Goal: Communication & Community: Answer question/provide support

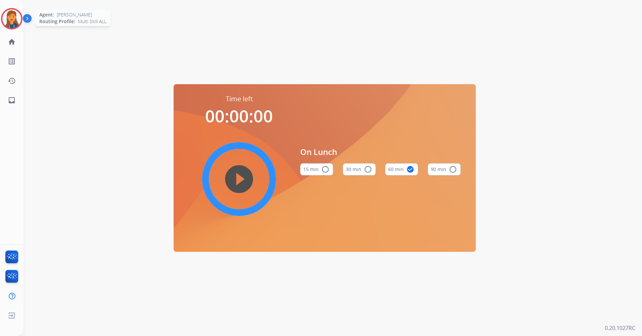
click at [12, 14] on img at bounding box center [11, 18] width 19 height 19
drag, startPoint x: 12, startPoint y: 14, endPoint x: 18, endPoint y: 14, distance: 6.7
click at [12, 14] on img at bounding box center [11, 18] width 19 height 19
click at [12, 18] on img at bounding box center [11, 18] width 19 height 19
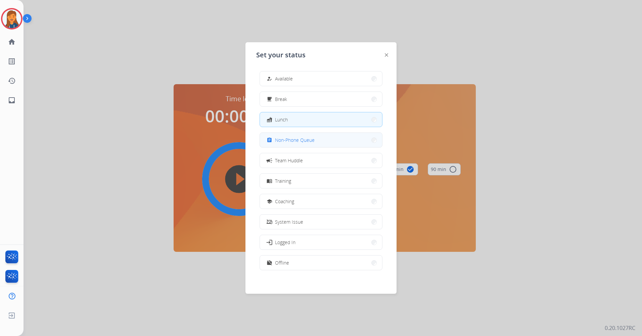
click at [293, 133] on div "assignment Non-Phone Queue" at bounding box center [321, 140] width 123 height 15
click at [294, 145] on button "assignment Non-Phone Queue" at bounding box center [321, 140] width 122 height 14
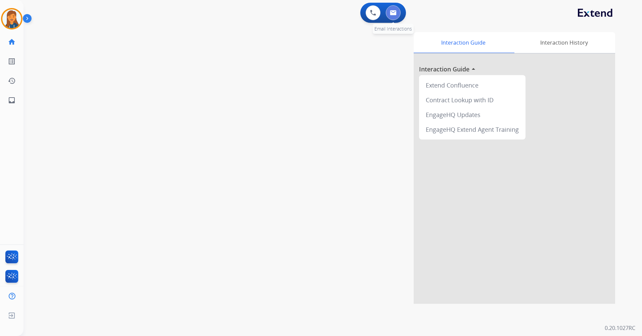
click at [399, 16] on button at bounding box center [393, 12] width 15 height 15
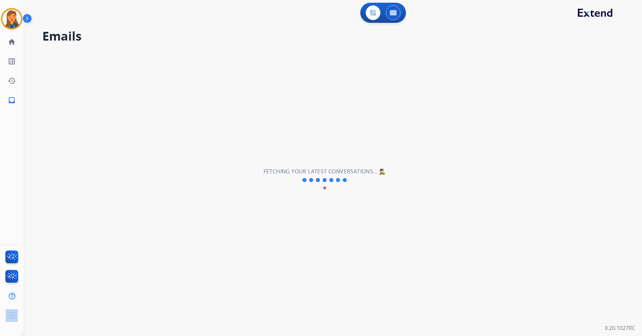
click at [248, 11] on div "0 Voice Interactions 0 Email Interactions" at bounding box center [329, 13] width 594 height 21
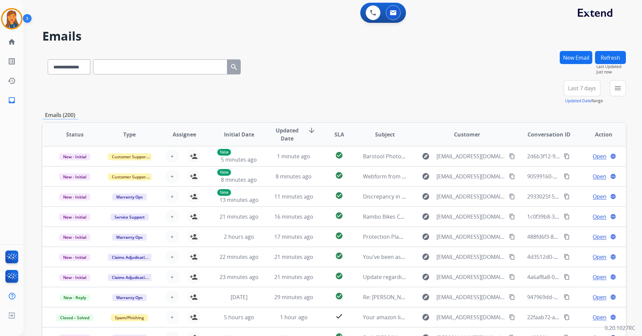
click at [585, 89] on span "Last 7 days" at bounding box center [582, 88] width 28 height 3
click at [567, 171] on div "Last 90 days" at bounding box center [579, 170] width 37 height 10
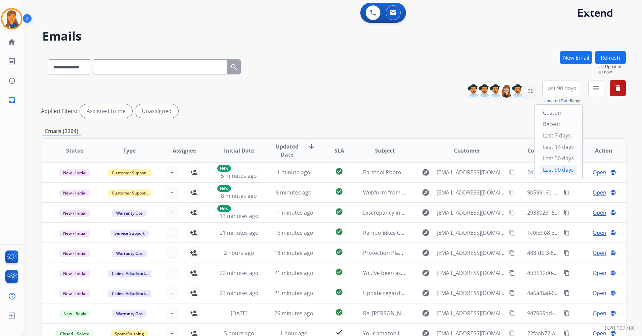
click at [595, 86] on mat-icon "menu" at bounding box center [596, 88] width 8 height 8
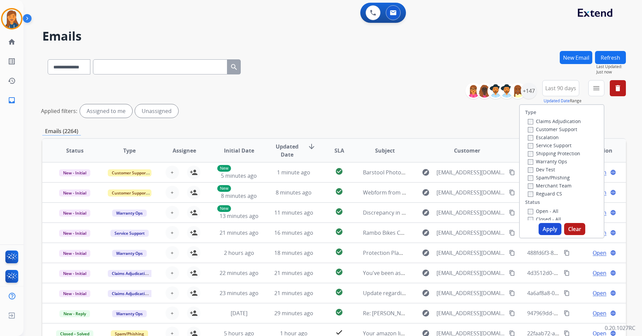
click at [534, 128] on label "Customer Support" at bounding box center [552, 129] width 49 height 6
click at [537, 155] on label "Shipping Protection" at bounding box center [554, 153] width 52 height 6
click at [538, 192] on label "Reguard CS" at bounding box center [545, 194] width 34 height 6
click at [538, 210] on label "Open - All" at bounding box center [543, 211] width 31 height 6
click at [547, 238] on div "Type Claims Adjudication Customer Support Escalation Service Support Shipping P…" at bounding box center [561, 171] width 85 height 134
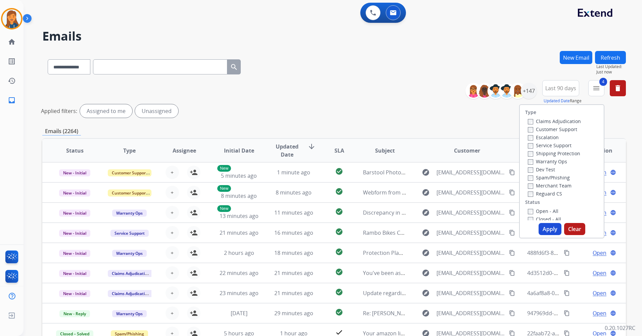
click at [545, 233] on button "Apply" at bounding box center [550, 229] width 23 height 12
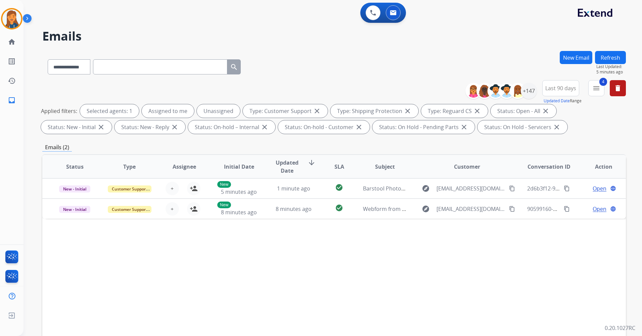
click at [572, 57] on button "New Email" at bounding box center [576, 57] width 33 height 13
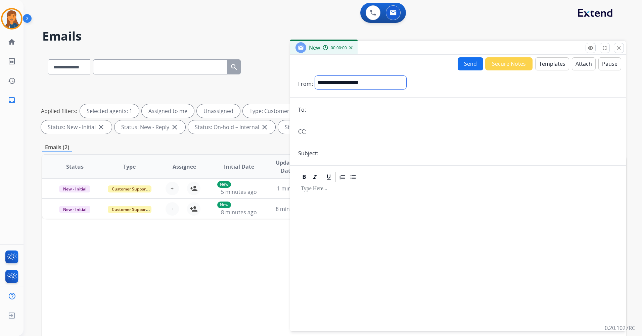
click at [360, 83] on select "**********" at bounding box center [360, 82] width 91 height 13
click at [349, 90] on div "**********" at bounding box center [361, 84] width 92 height 17
click at [346, 83] on select "**********" at bounding box center [360, 82] width 91 height 13
select select "**********"
click at [315, 76] on select "**********" at bounding box center [360, 82] width 91 height 13
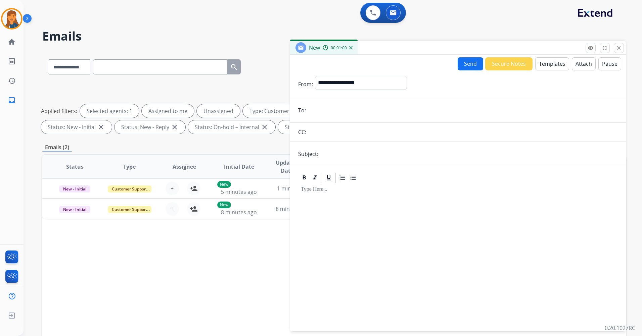
click at [321, 118] on form "**********" at bounding box center [458, 200] width 336 height 259
click at [320, 113] on input "email" at bounding box center [463, 110] width 310 height 13
paste input "**********"
type input "**********"
click at [327, 151] on input "text" at bounding box center [468, 153] width 297 height 13
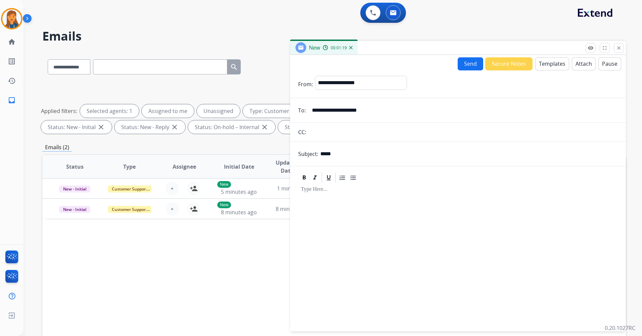
type input "*****"
click at [536, 61] on button "Templates" at bounding box center [552, 63] width 34 height 13
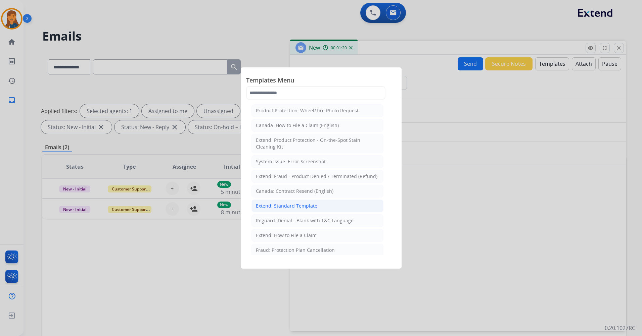
click at [272, 207] on div "Extend: Standard Template" at bounding box center [286, 206] width 61 height 7
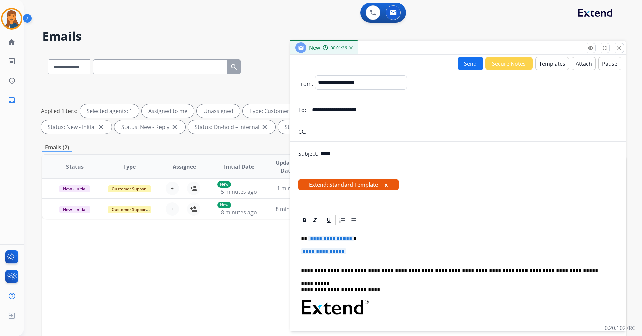
click at [317, 241] on span "**********" at bounding box center [330, 239] width 45 height 6
click at [323, 249] on span "**********" at bounding box center [323, 252] width 45 height 6
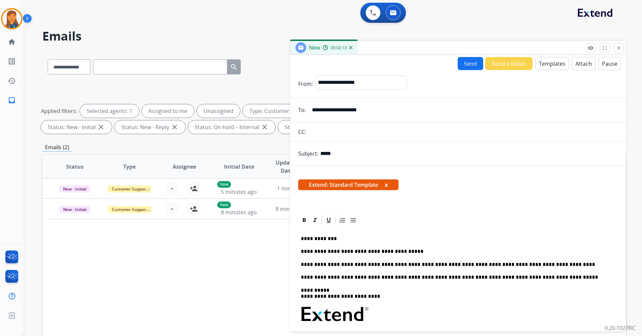
click at [463, 59] on button "Send" at bounding box center [471, 63] width 26 height 13
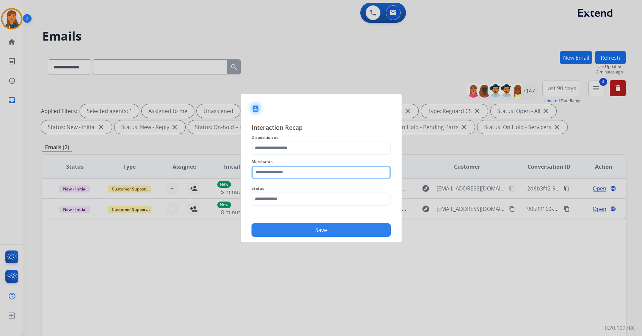
click at [277, 173] on input "text" at bounding box center [320, 172] width 139 height 13
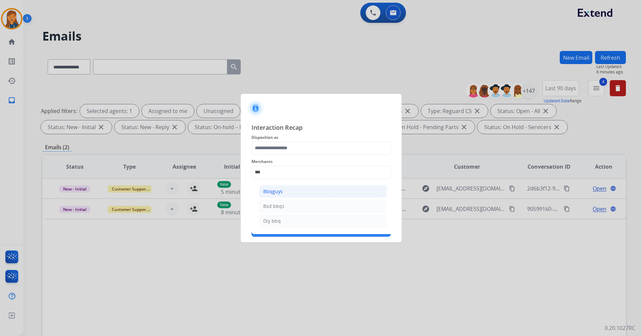
click at [271, 196] on li "Bbqguys" at bounding box center [323, 191] width 128 height 13
type input "*******"
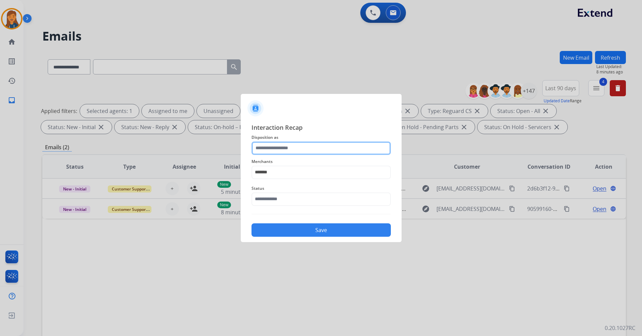
click at [274, 148] on input "text" at bounding box center [320, 148] width 139 height 13
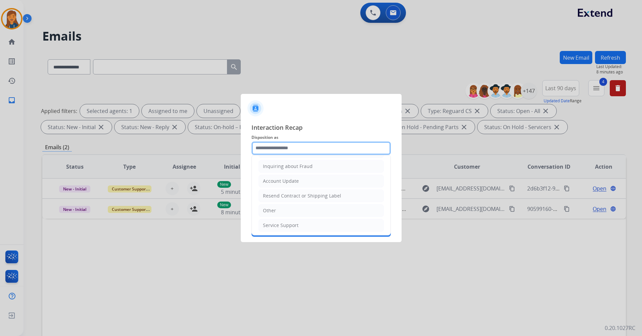
scroll to position [105, 0]
click at [267, 212] on div "Other" at bounding box center [269, 209] width 13 height 7
type input "*****"
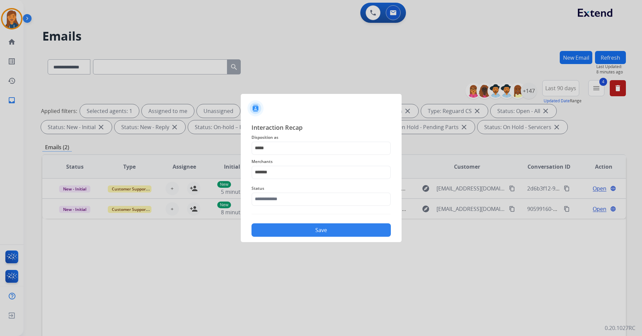
click at [273, 190] on span "Status" at bounding box center [320, 189] width 139 height 8
click at [269, 206] on div "Status" at bounding box center [320, 195] width 139 height 27
click at [269, 200] on input "text" at bounding box center [320, 199] width 139 height 13
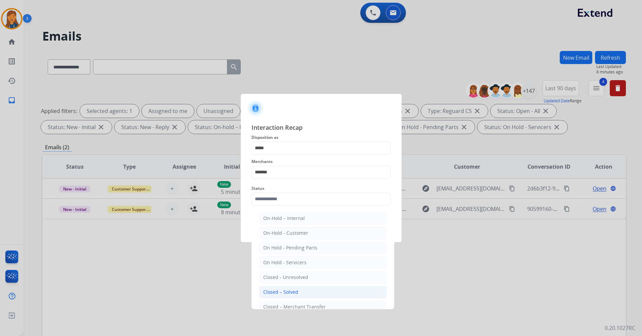
click at [275, 291] on div "Closed – Solved" at bounding box center [280, 292] width 35 height 7
type input "**********"
drag, startPoint x: 275, startPoint y: 291, endPoint x: 273, endPoint y: 288, distance: 4.0
click at [275, 291] on div at bounding box center [321, 168] width 642 height 336
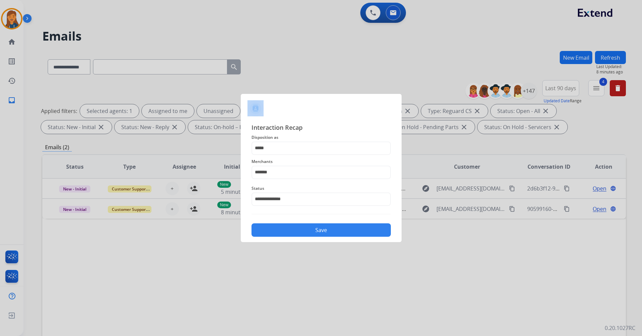
click at [270, 234] on button "Save" at bounding box center [320, 230] width 139 height 13
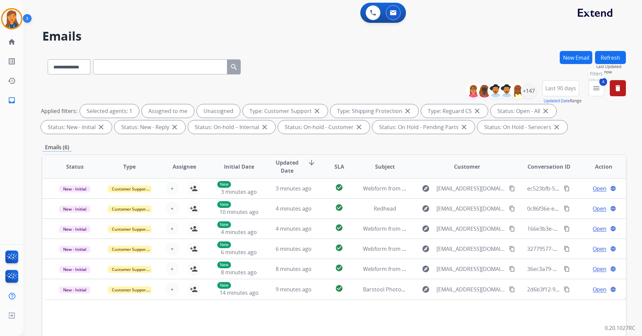
click at [590, 86] on button "4 menu Filters" at bounding box center [596, 88] width 16 height 16
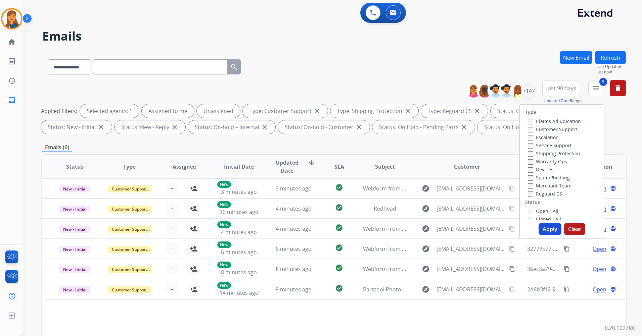
click at [544, 226] on button "Apply" at bounding box center [550, 229] width 23 height 12
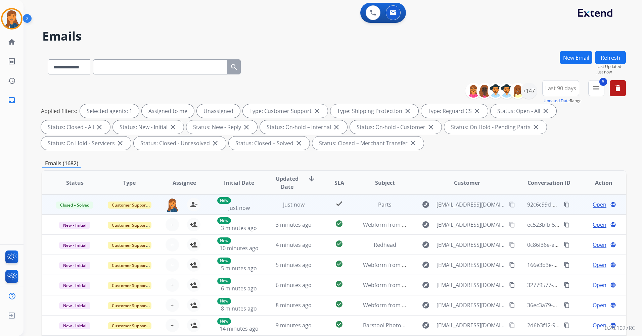
drag, startPoint x: 562, startPoint y: 205, endPoint x: 557, endPoint y: 204, distance: 5.0
click at [564, 204] on mat-icon "content_copy" at bounding box center [567, 205] width 6 height 6
click at [172, 201] on img at bounding box center [172, 205] width 13 height 14
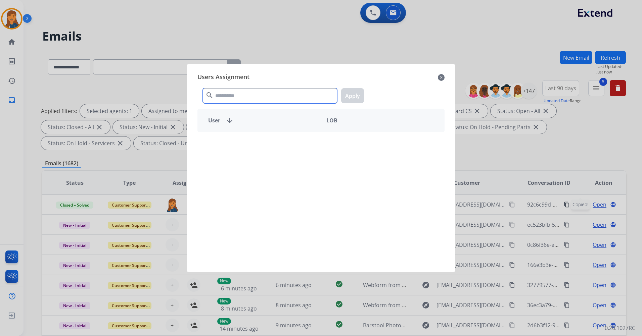
click at [236, 98] on input "text" at bounding box center [270, 95] width 134 height 15
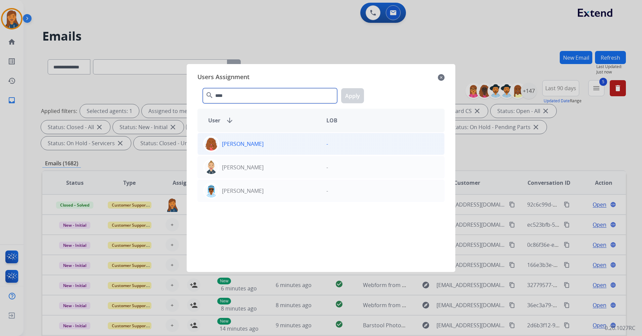
type input "****"
click at [228, 148] on div "[PERSON_NAME]" at bounding box center [259, 144] width 123 height 16
click at [359, 96] on button "Apply" at bounding box center [352, 95] width 23 height 15
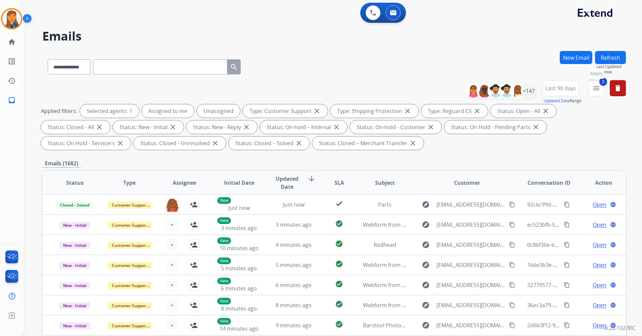
click at [598, 84] on button "5 menu Filters" at bounding box center [596, 88] width 16 height 16
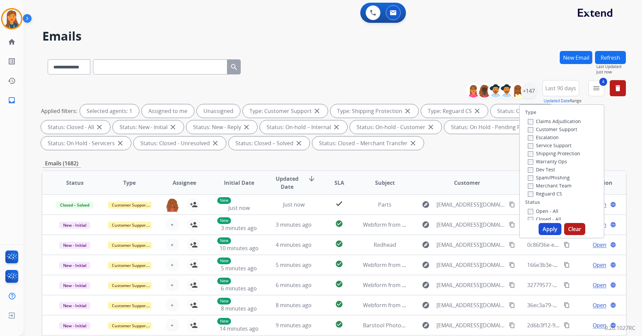
click at [544, 224] on button "Apply" at bounding box center [550, 229] width 23 height 12
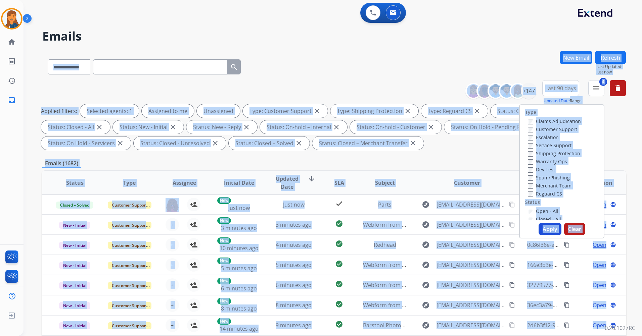
click at [544, 224] on div "**********" at bounding box center [325, 192] width 602 height 336
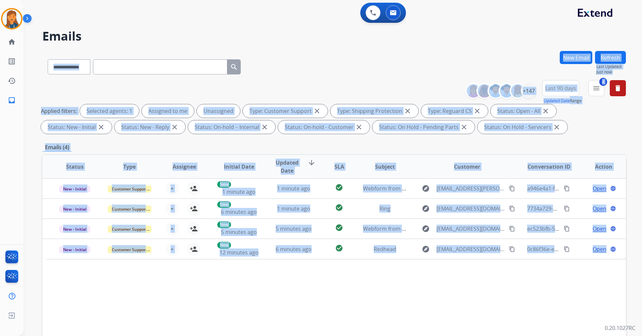
click at [195, 273] on div "Status Type Assignee Initial Date Updated Date arrow_downward SLA Subject Custo…" at bounding box center [334, 266] width 584 height 225
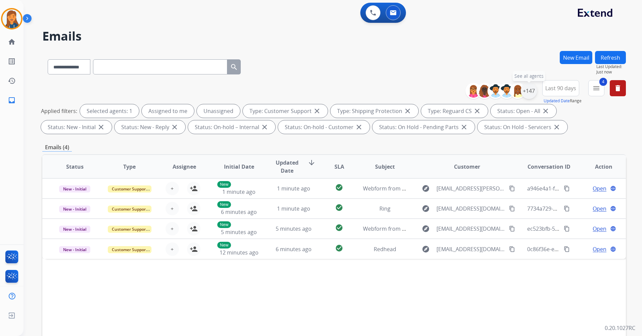
click at [531, 90] on div "+147" at bounding box center [529, 91] width 16 height 16
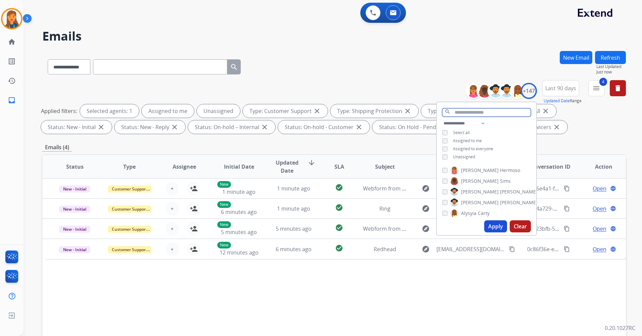
click at [487, 116] on input "text" at bounding box center [486, 112] width 89 height 8
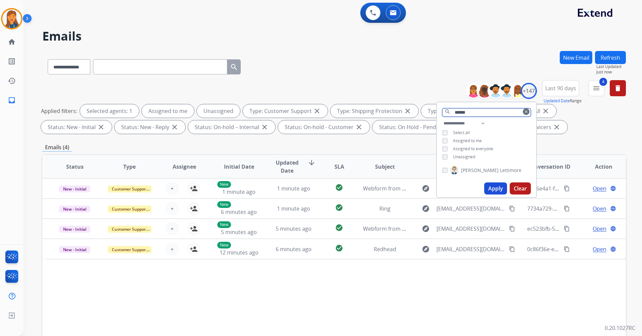
type input "******"
click at [524, 112] on mat-icon "clear" at bounding box center [526, 112] width 4 height 4
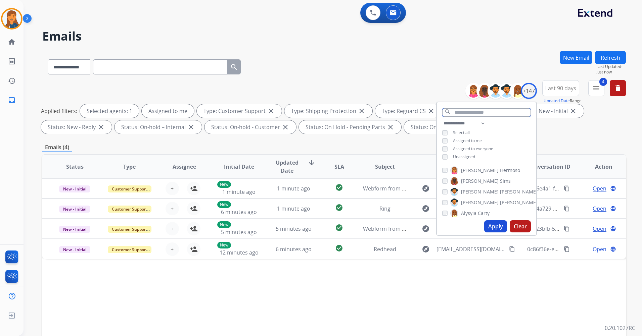
click at [510, 115] on input "text" at bounding box center [486, 112] width 89 height 8
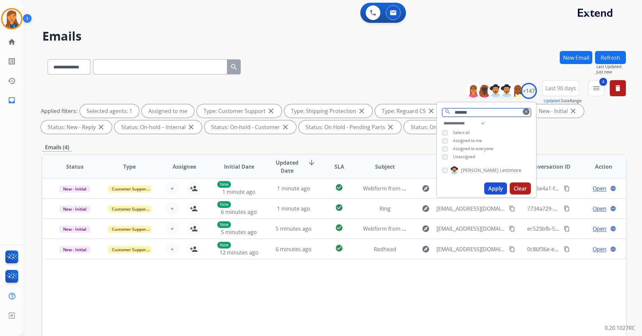
type input "*******"
click at [523, 113] on button "clear" at bounding box center [526, 111] width 7 height 7
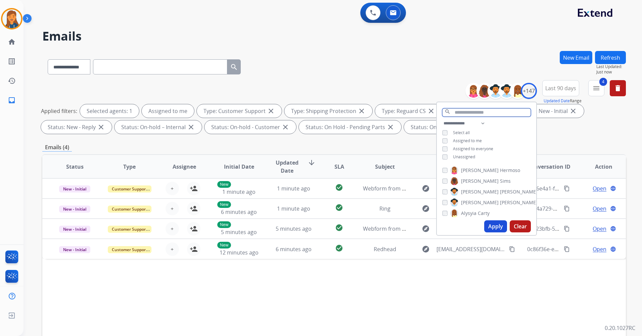
click at [516, 113] on input "text" at bounding box center [486, 112] width 89 height 8
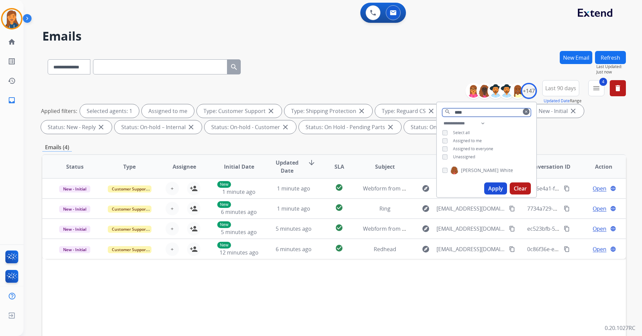
type input "****"
click at [478, 165] on div "[PERSON_NAME]" at bounding box center [486, 172] width 99 height 16
click at [500, 168] on span "White" at bounding box center [506, 170] width 13 height 7
click at [524, 111] on mat-icon "clear" at bounding box center [526, 112] width 4 height 4
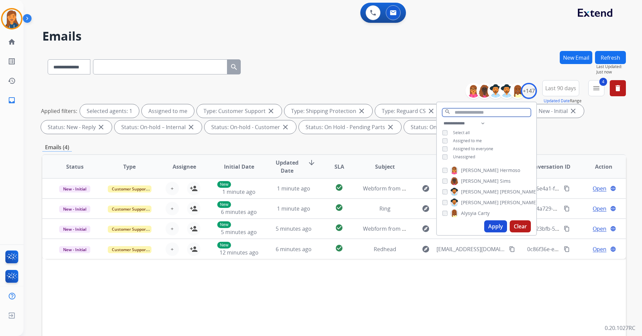
click at [475, 111] on input "text" at bounding box center [486, 112] width 89 height 8
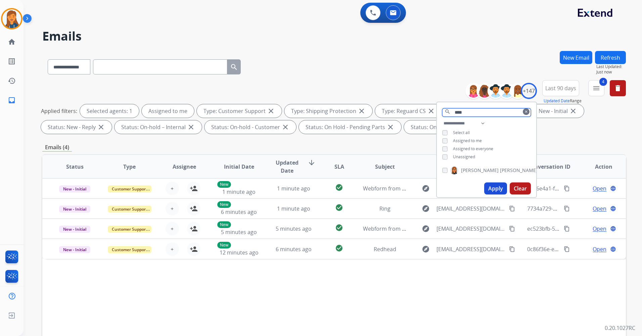
type input "****"
click at [461, 171] on span "[PERSON_NAME]" at bounding box center [480, 170] width 38 height 7
click at [524, 112] on mat-icon "clear" at bounding box center [526, 112] width 4 height 4
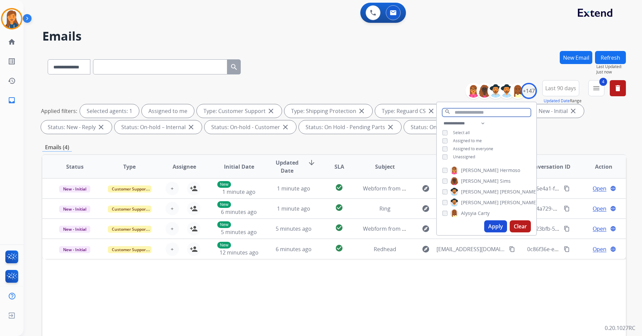
click at [502, 111] on input "text" at bounding box center [486, 112] width 89 height 8
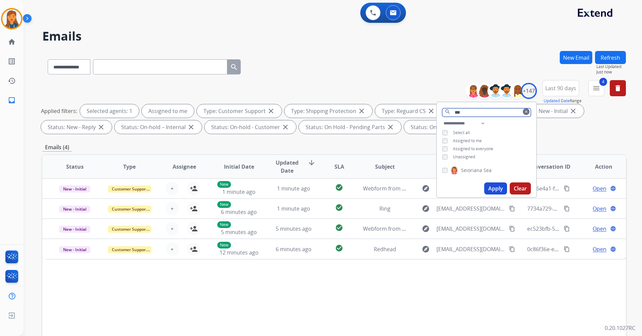
type input "***"
click at [486, 171] on span "Sea" at bounding box center [488, 170] width 8 height 7
drag, startPoint x: 525, startPoint y: 113, endPoint x: 456, endPoint y: 101, distance: 70.2
click at [524, 112] on mat-icon "clear" at bounding box center [526, 112] width 4 height 4
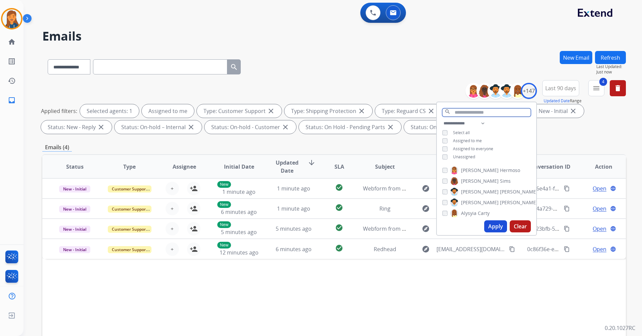
click at [455, 111] on input "text" at bounding box center [486, 112] width 89 height 8
type input "******"
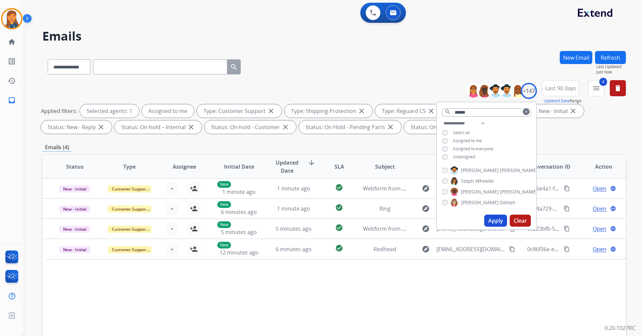
click at [468, 189] on span "[PERSON_NAME]" at bounding box center [480, 192] width 38 height 7
click at [525, 112] on mat-icon "clear" at bounding box center [526, 112] width 4 height 4
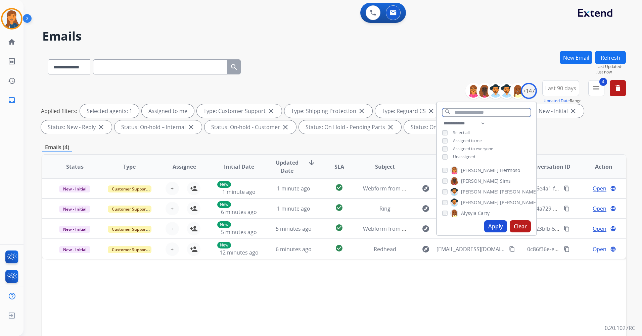
click at [479, 115] on input "text" at bounding box center [486, 112] width 89 height 8
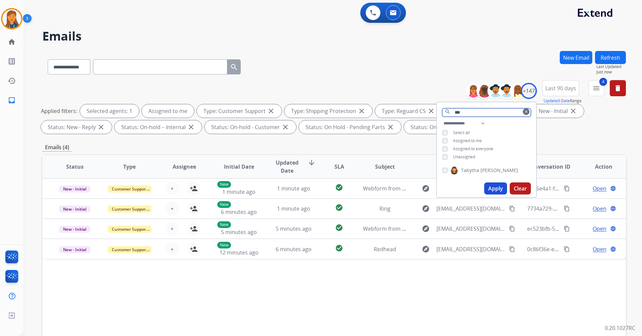
type input "***"
click at [467, 168] on span "Tabytha" at bounding box center [470, 170] width 18 height 7
click at [498, 188] on button "Apply" at bounding box center [495, 189] width 23 height 12
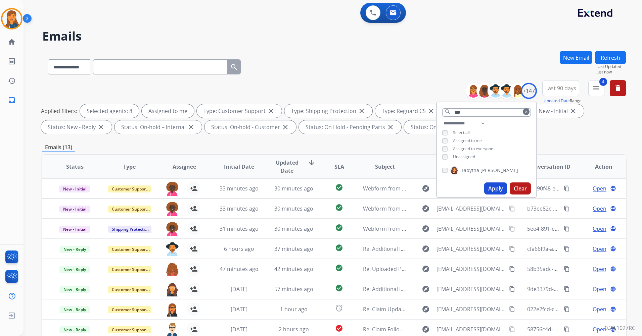
scroll to position [1, 0]
click at [555, 142] on div "**********" at bounding box center [334, 232] width 584 height 363
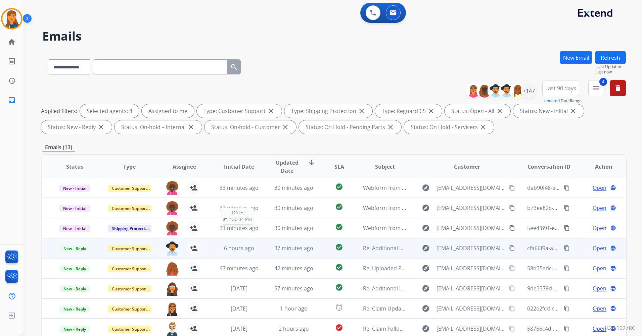
scroll to position [67, 0]
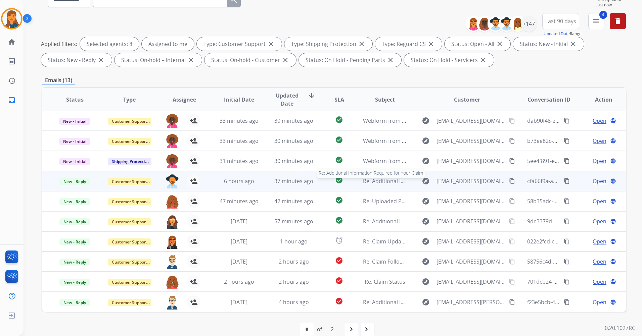
click at [392, 181] on span "Re: Additional Information Required for Your Claim" at bounding box center [427, 181] width 129 height 7
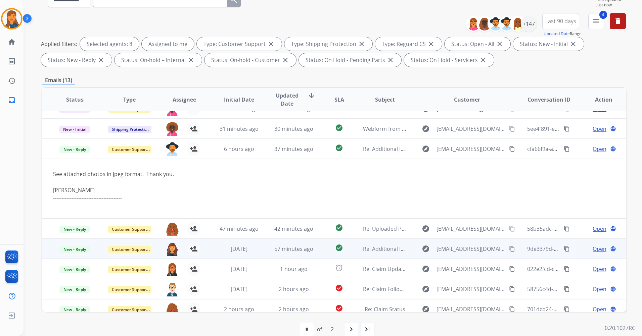
scroll to position [60, 0]
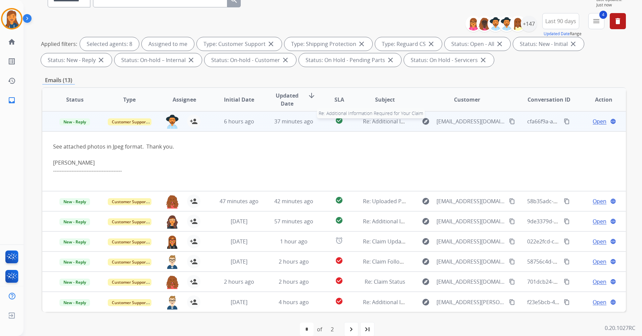
click at [387, 120] on span "Re: Additional Information Required for Your Claim" at bounding box center [427, 121] width 129 height 7
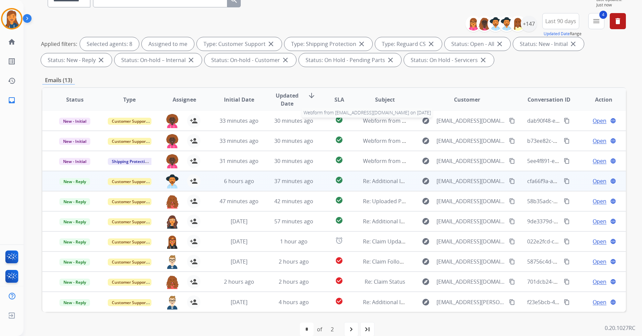
scroll to position [1, 0]
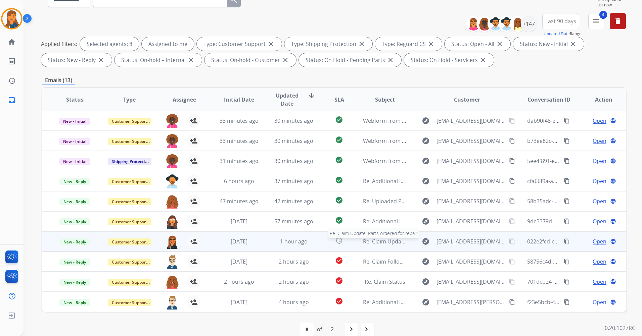
click at [380, 240] on span "Re: Claim Update: Parts ordered for repair" at bounding box center [416, 241] width 107 height 7
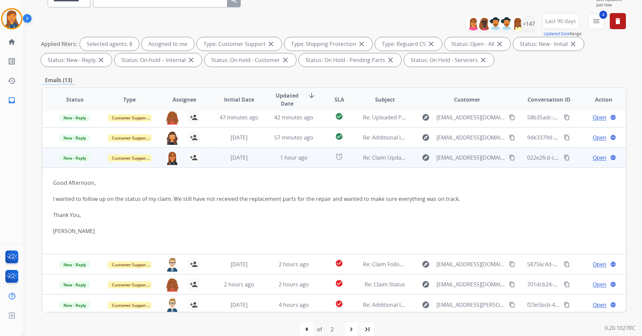
scroll to position [87, 0]
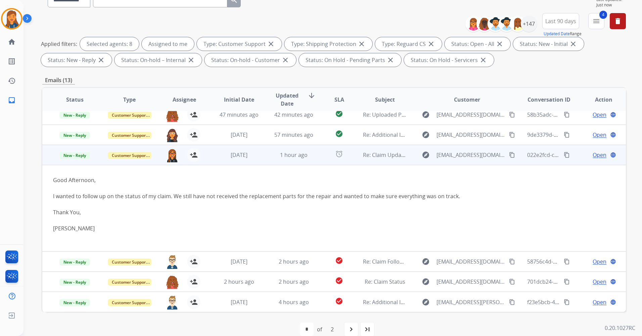
click at [509, 155] on mat-icon "content_copy" at bounding box center [512, 155] width 6 height 6
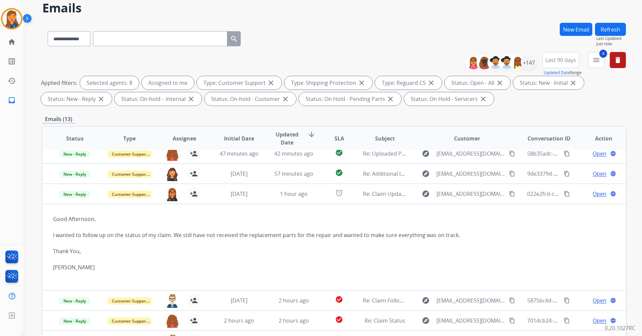
scroll to position [0, 0]
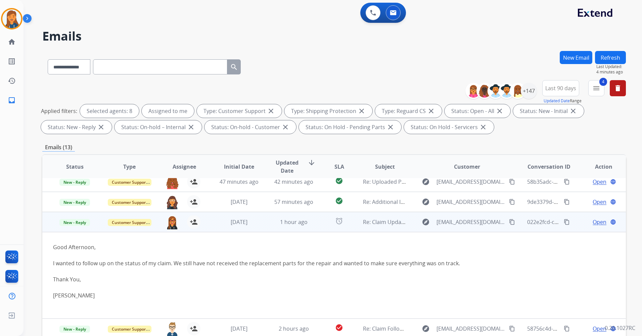
click at [594, 221] on span "Open" at bounding box center [600, 222] width 14 height 8
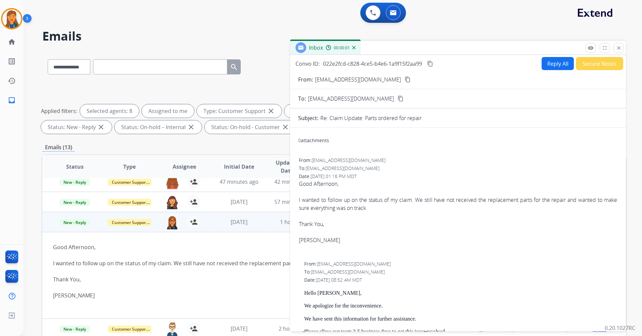
click at [548, 62] on button "Reply All" at bounding box center [558, 63] width 32 height 13
select select "**********"
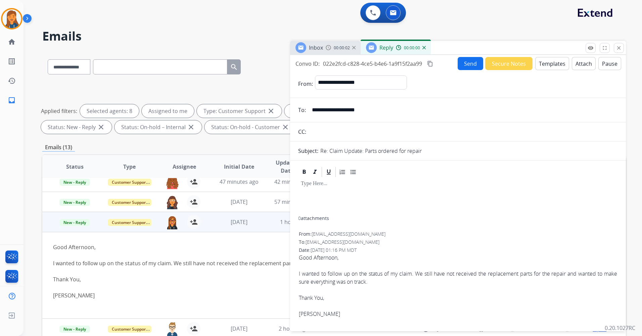
click at [538, 59] on button "Templates" at bounding box center [552, 63] width 34 height 13
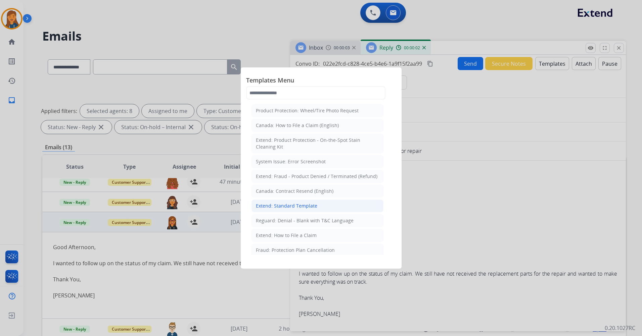
click at [276, 207] on div "Extend: Standard Template" at bounding box center [286, 206] width 61 height 7
click at [276, 207] on td "57 minutes ago" at bounding box center [288, 202] width 55 height 20
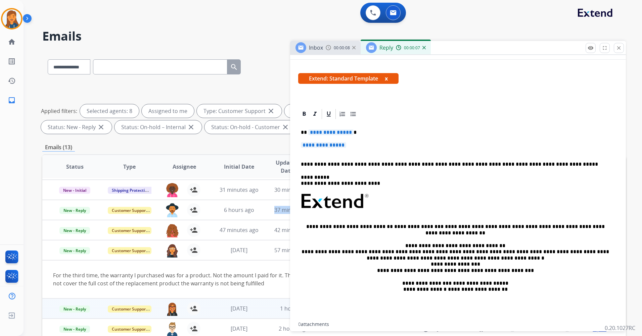
scroll to position [34, 0]
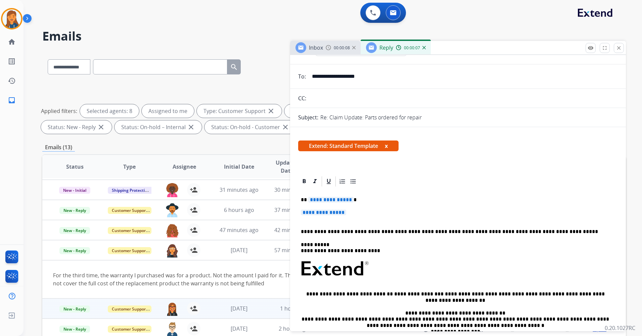
click at [312, 199] on span "**********" at bounding box center [330, 200] width 45 height 6
click at [317, 210] on span "**********" at bounding box center [323, 213] width 45 height 6
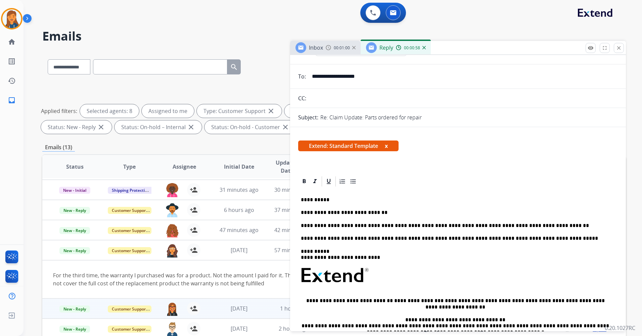
click at [533, 226] on p "**********" at bounding box center [455, 226] width 309 height 6
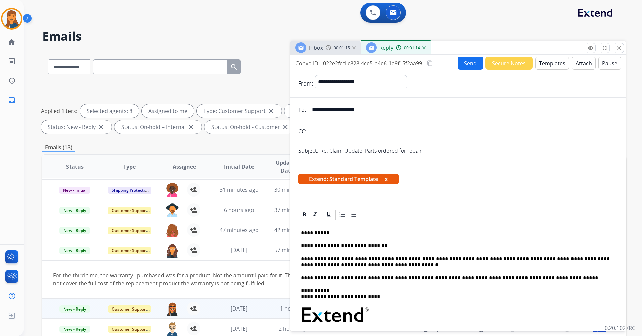
scroll to position [0, 0]
click at [462, 64] on button "Send" at bounding box center [471, 63] width 26 height 13
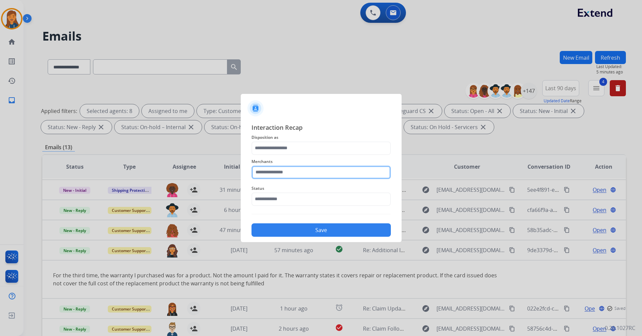
click at [276, 174] on input "text" at bounding box center [320, 172] width 139 height 13
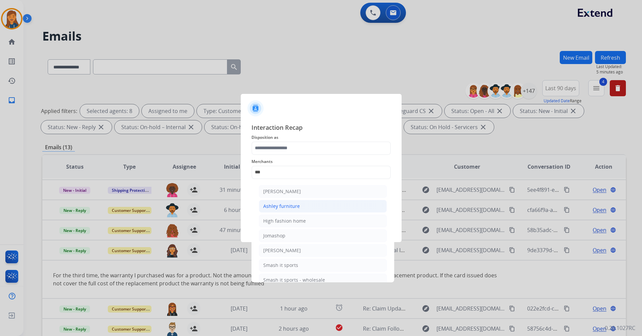
click at [280, 207] on div "Ashley furniture" at bounding box center [281, 206] width 37 height 7
type input "**********"
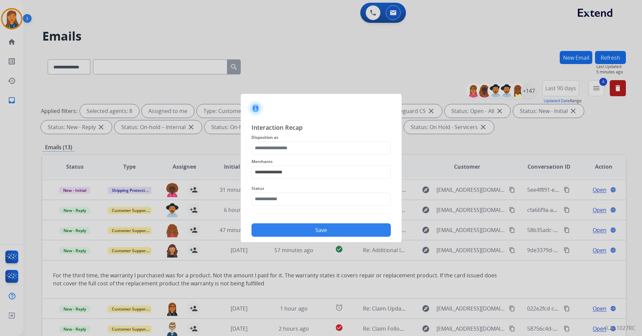
click at [281, 138] on span "Disposition as" at bounding box center [320, 138] width 139 height 8
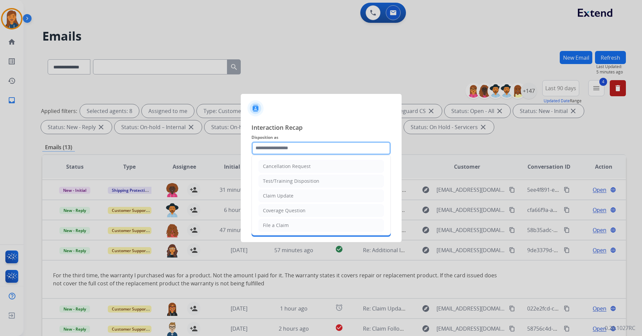
click at [279, 148] on input "text" at bounding box center [320, 148] width 139 height 13
click at [274, 208] on div "Other" at bounding box center [269, 209] width 13 height 7
type input "*****"
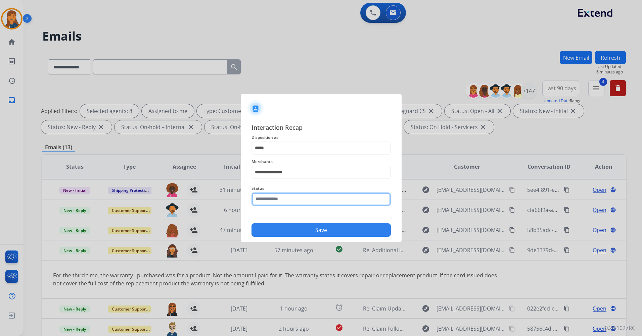
click at [275, 198] on input "text" at bounding box center [320, 199] width 139 height 13
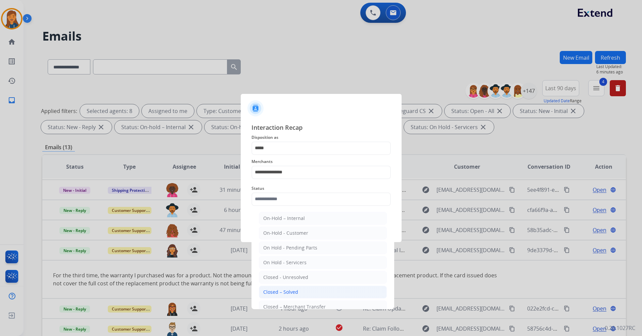
click at [273, 292] on div "Closed – Solved" at bounding box center [280, 292] width 35 height 7
type input "**********"
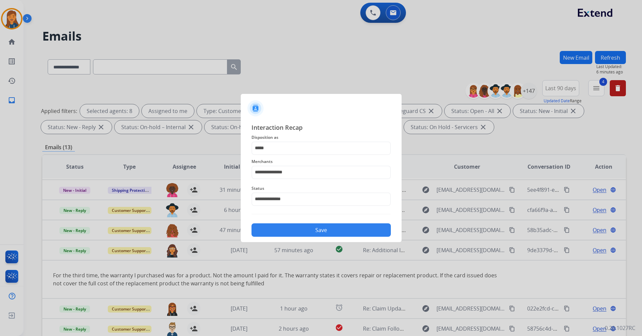
click at [270, 222] on div "Save" at bounding box center [320, 228] width 139 height 17
click at [285, 232] on button "Save" at bounding box center [320, 230] width 139 height 13
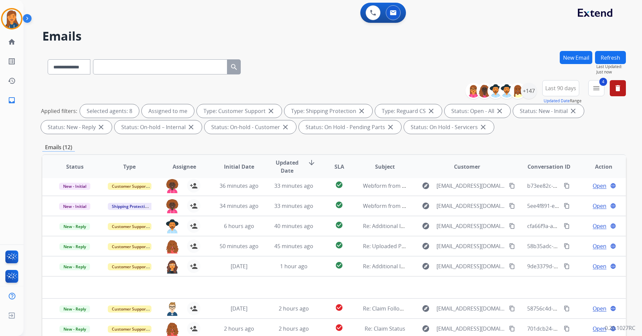
scroll to position [23, 0]
click at [592, 82] on button "4 menu Filters" at bounding box center [596, 88] width 16 height 16
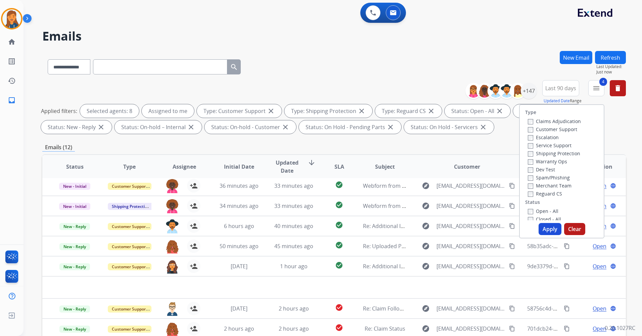
click at [530, 218] on label "Closed - All" at bounding box center [544, 219] width 33 height 6
click at [548, 228] on button "Apply" at bounding box center [550, 229] width 23 height 12
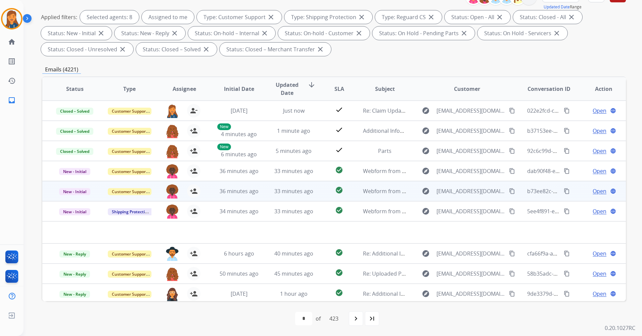
scroll to position [0, 0]
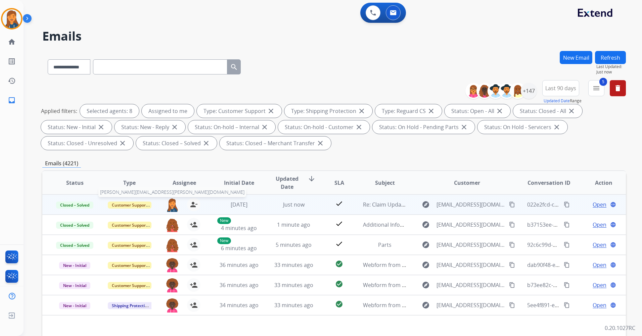
click at [171, 204] on img at bounding box center [172, 205] width 13 height 14
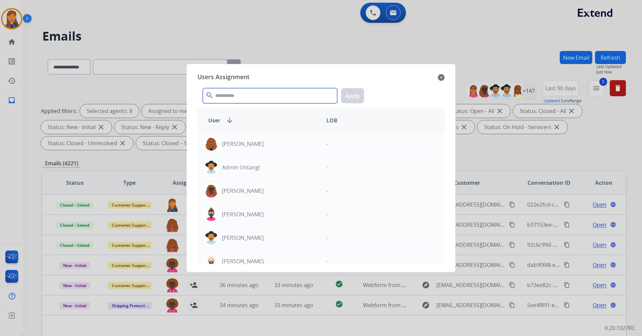
click at [237, 101] on input "text" at bounding box center [270, 95] width 134 height 15
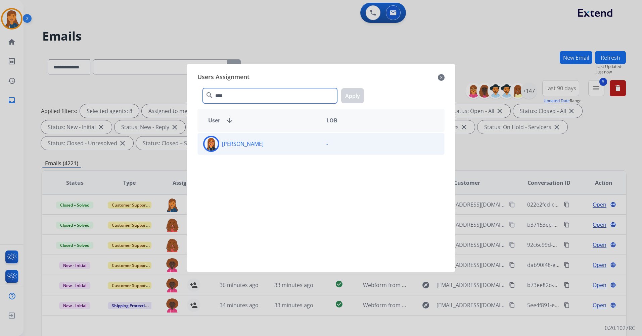
type input "****"
click at [254, 137] on div "[PERSON_NAME]" at bounding box center [259, 144] width 123 height 16
drag, startPoint x: 351, startPoint y: 84, endPoint x: 349, endPoint y: 88, distance: 4.8
click at [351, 84] on div "**** search Apply" at bounding box center [320, 94] width 247 height 23
click at [346, 92] on button "Apply" at bounding box center [352, 95] width 23 height 15
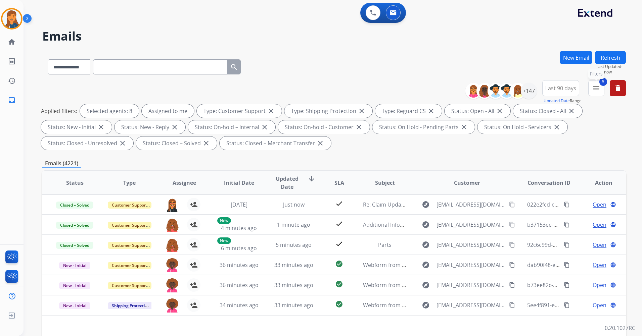
click at [596, 85] on mat-icon "menu" at bounding box center [596, 88] width 8 height 8
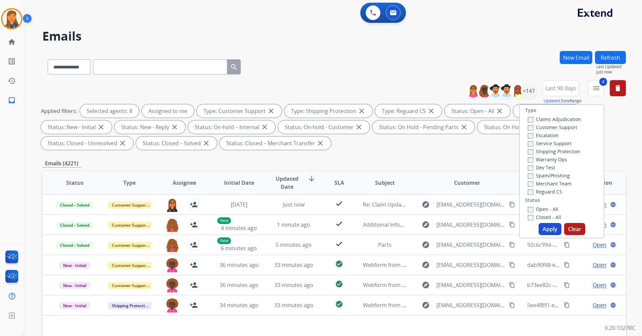
click at [545, 228] on button "Apply" at bounding box center [550, 229] width 23 height 12
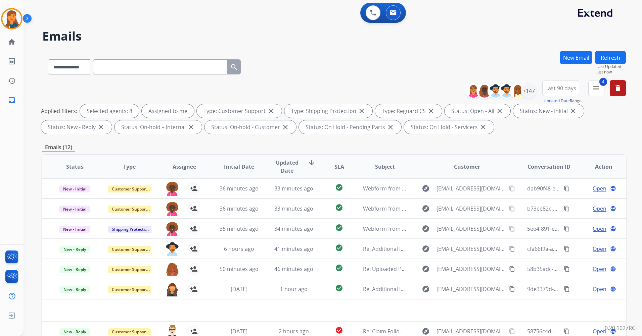
scroll to position [23, 0]
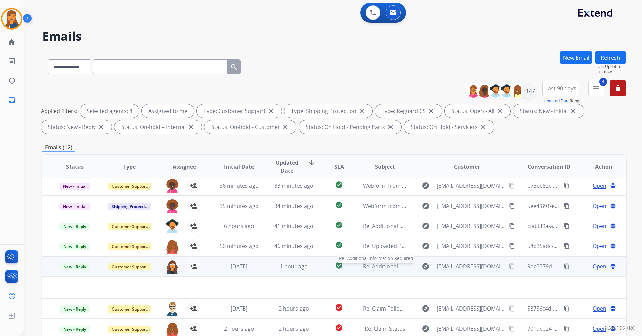
click at [376, 267] on span "Re: Additional Information Required" at bounding box center [408, 266] width 91 height 7
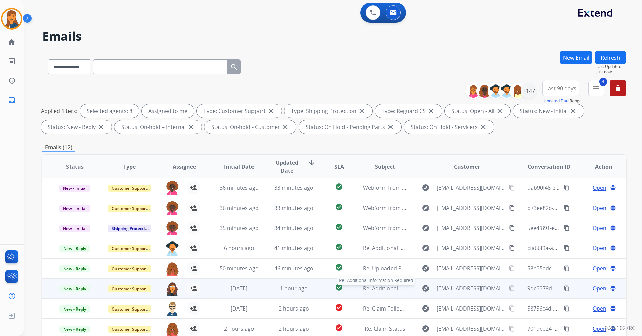
click at [380, 287] on span "Re: Additional Information Required" at bounding box center [408, 288] width 91 height 7
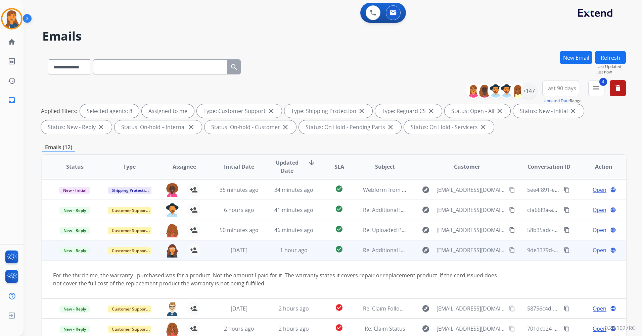
scroll to position [67, 0]
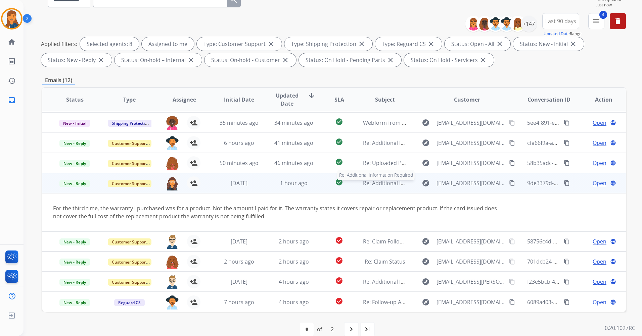
click at [378, 184] on span "Re: Additional Information Required" at bounding box center [408, 183] width 91 height 7
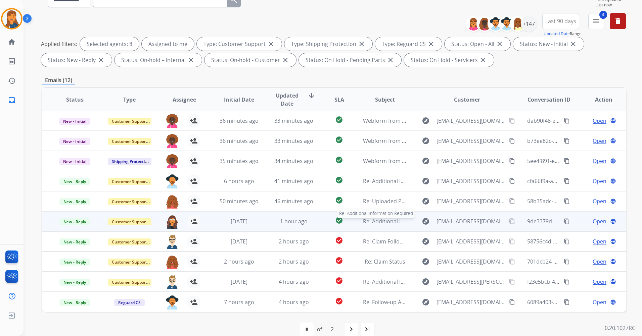
click at [375, 221] on span "Re: Additional Information Required" at bounding box center [408, 221] width 91 height 7
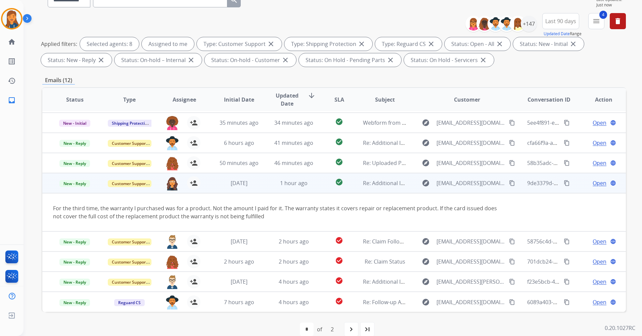
click at [593, 186] on span "Open" at bounding box center [600, 183] width 14 height 8
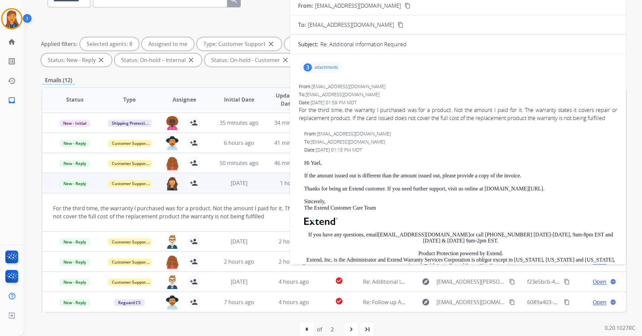
scroll to position [0, 0]
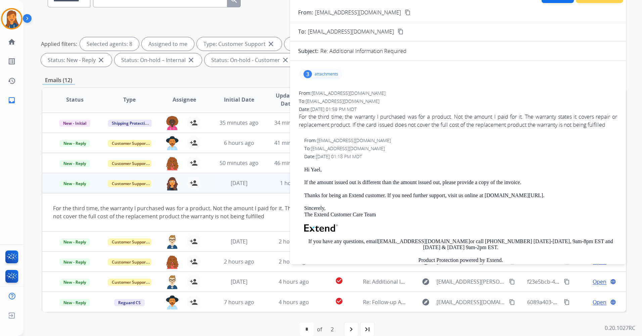
click at [312, 75] on div "3 attachments" at bounding box center [321, 74] width 43 height 11
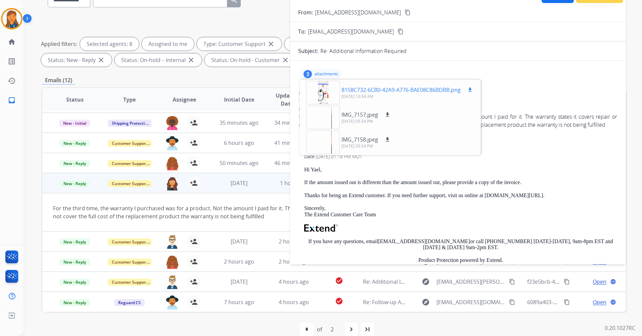
click at [324, 95] on div at bounding box center [323, 93] width 34 height 24
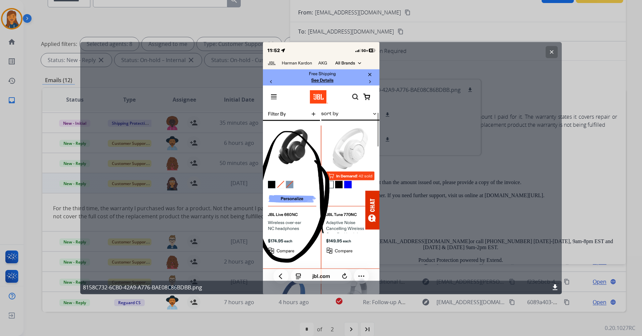
click at [548, 54] on button "clear" at bounding box center [552, 52] width 12 height 12
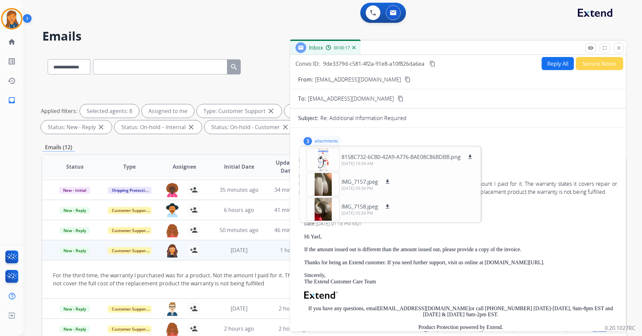
click at [405, 80] on mat-icon "content_copy" at bounding box center [408, 80] width 6 height 6
click at [328, 163] on div at bounding box center [323, 160] width 34 height 24
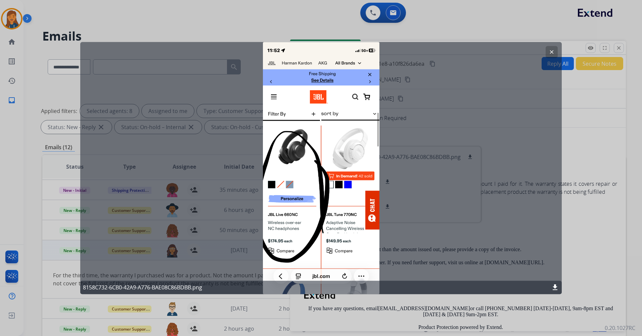
click at [552, 50] on mat-icon "clear" at bounding box center [552, 52] width 6 height 6
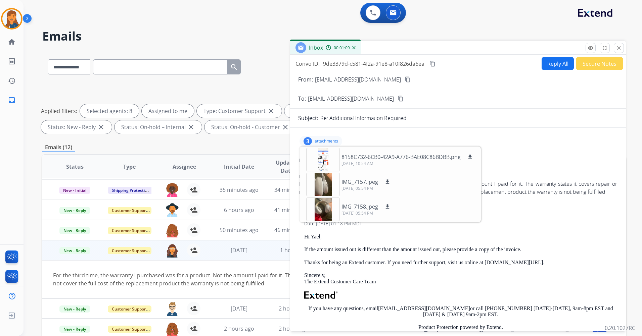
click at [504, 138] on div "3 attachments 8158C732-6CB0-42A9-A776-BAE08C86BDBB.png download [DATE] 10:54 AM…" at bounding box center [458, 141] width 320 height 16
click at [544, 63] on button "Reply All" at bounding box center [558, 63] width 32 height 13
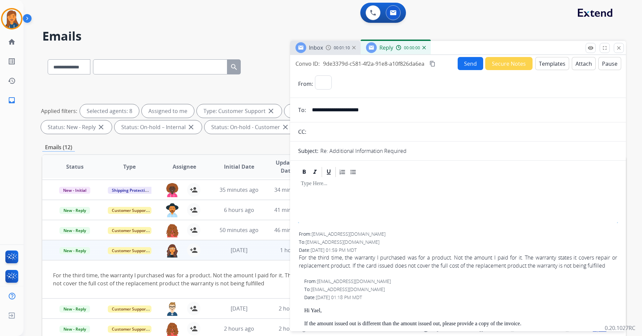
select select "**********"
click at [543, 64] on button "Templates" at bounding box center [552, 63] width 34 height 13
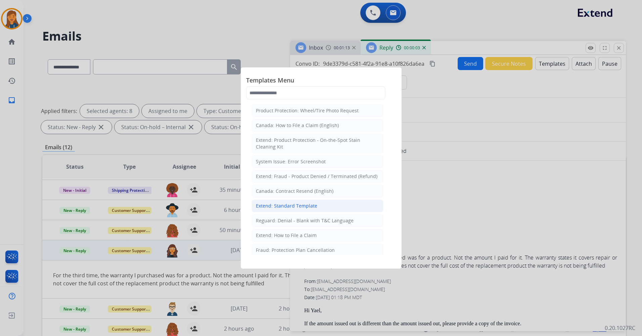
click at [280, 207] on div "Extend: Standard Template" at bounding box center [286, 206] width 61 height 7
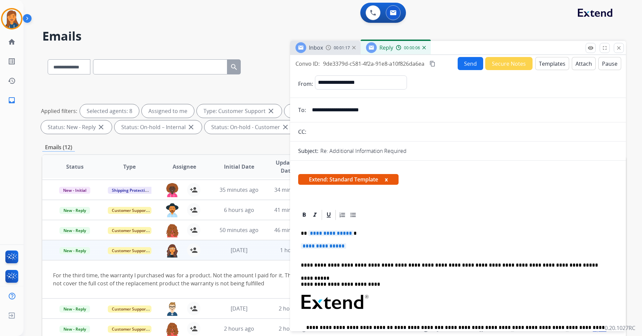
click at [328, 233] on span "**********" at bounding box center [330, 234] width 45 height 6
click at [316, 250] on p "**********" at bounding box center [458, 249] width 314 height 12
click at [316, 249] on span "**********" at bounding box center [323, 246] width 45 height 6
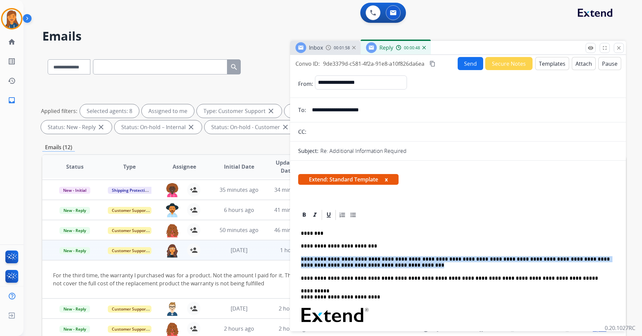
drag, startPoint x: 363, startPoint y: 265, endPoint x: 288, endPoint y: 260, distance: 74.8
click at [288, 260] on div "**********" at bounding box center [334, 232] width 584 height 363
copy p "**********"
click at [465, 67] on button "Send" at bounding box center [471, 63] width 26 height 13
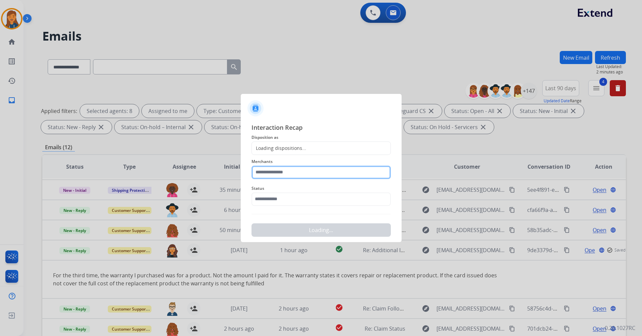
click at [275, 173] on input "text" at bounding box center [320, 172] width 139 height 13
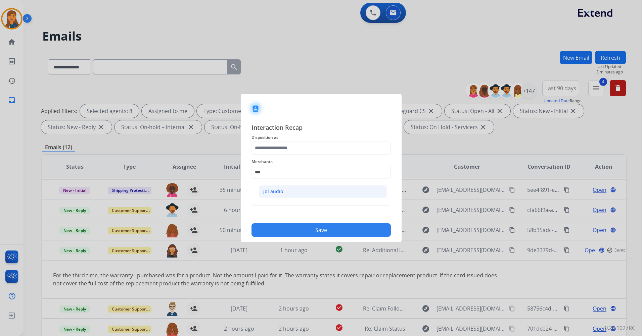
click at [278, 191] on div "Jbl audio" at bounding box center [273, 191] width 20 height 7
type input "*********"
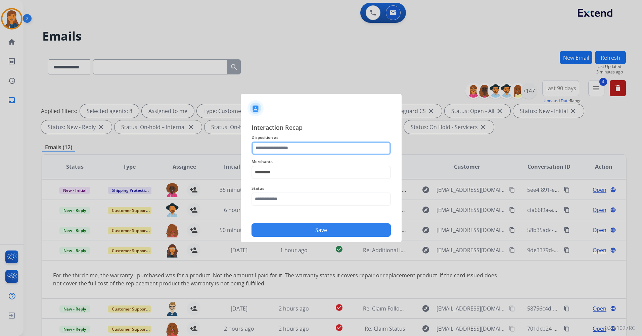
click at [282, 144] on input "text" at bounding box center [320, 148] width 139 height 13
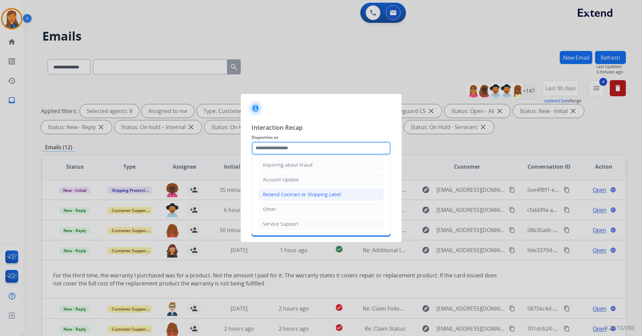
scroll to position [71, 0]
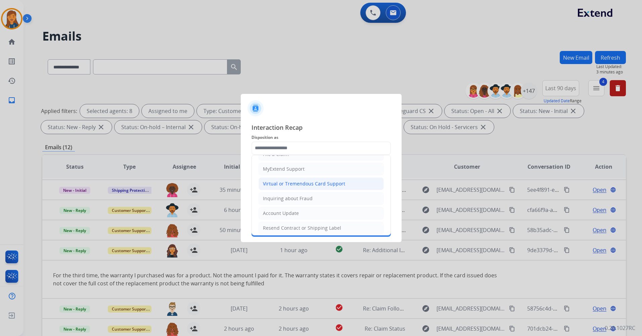
click at [270, 184] on div "Virtual or Tremendous Card Support" at bounding box center [304, 184] width 82 height 7
type input "**********"
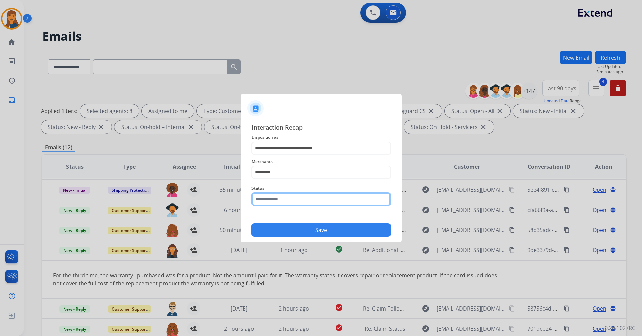
click at [273, 203] on input "text" at bounding box center [320, 199] width 139 height 13
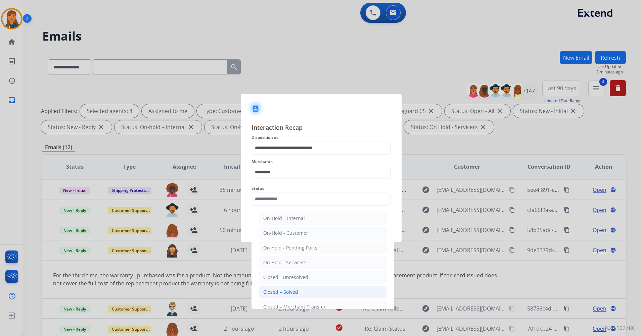
click at [274, 292] on div "Closed – Solved" at bounding box center [280, 292] width 35 height 7
type input "**********"
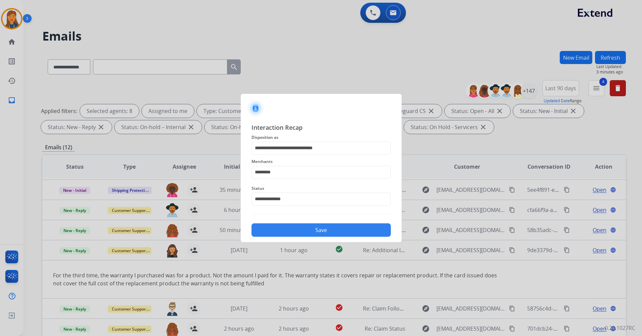
click at [276, 231] on button "Save" at bounding box center [320, 230] width 139 height 13
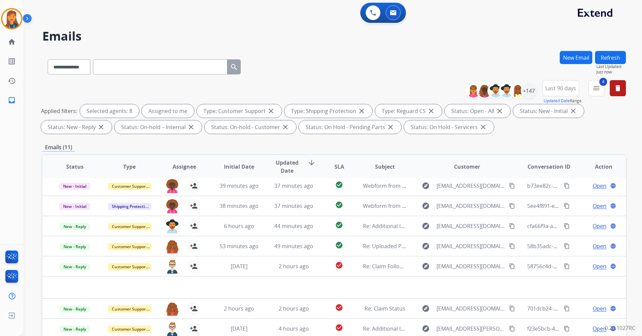
scroll to position [23, 0]
click at [593, 85] on mat-icon "menu" at bounding box center [596, 88] width 8 height 8
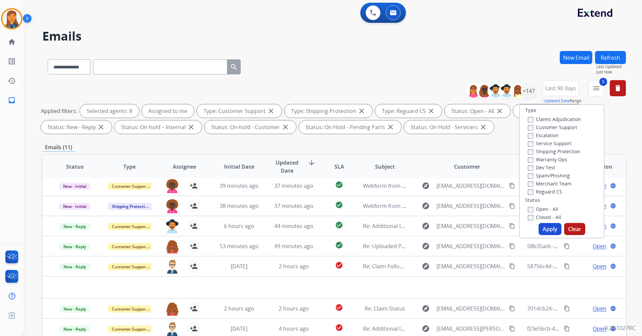
click at [545, 229] on button "Apply" at bounding box center [550, 229] width 23 height 12
click at [546, 229] on div "**********" at bounding box center [325, 192] width 602 height 336
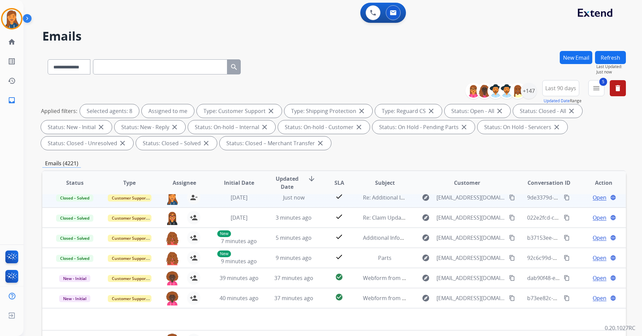
scroll to position [0, 0]
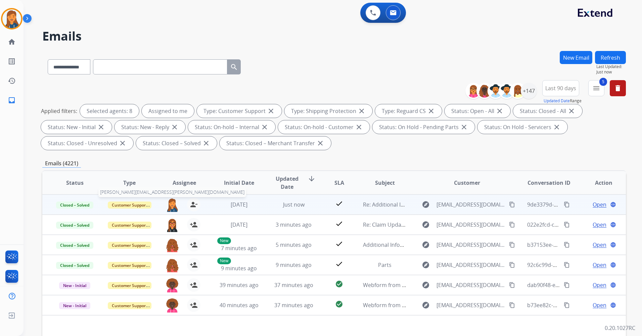
click at [171, 205] on img at bounding box center [172, 205] width 13 height 14
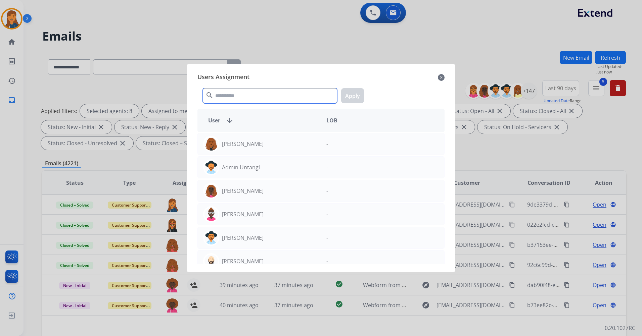
click at [239, 91] on input "text" at bounding box center [270, 95] width 134 height 15
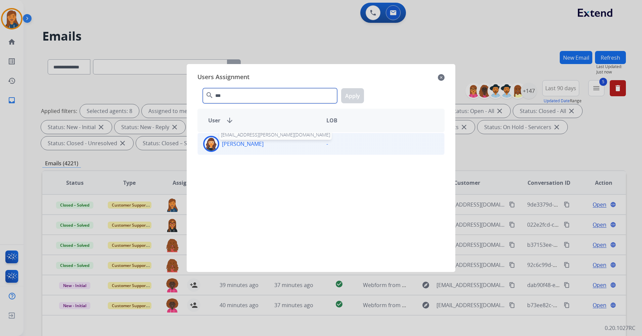
type input "***"
click at [234, 143] on p "[PERSON_NAME]" at bounding box center [243, 144] width 42 height 8
click at [349, 103] on button "Apply" at bounding box center [352, 95] width 23 height 15
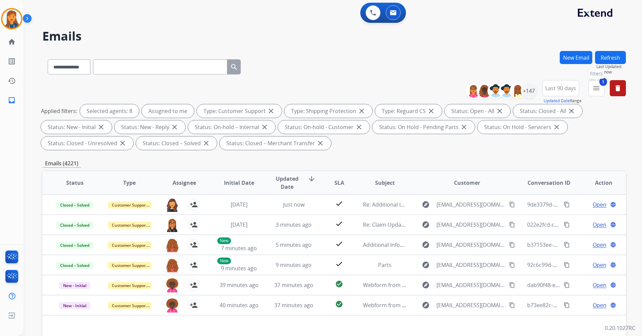
click at [594, 90] on mat-icon "menu" at bounding box center [596, 88] width 8 height 8
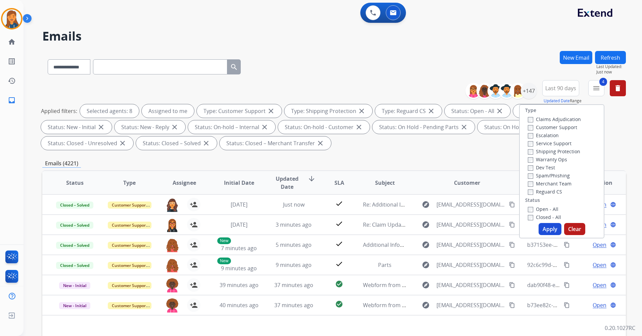
click at [554, 230] on button "Apply" at bounding box center [550, 229] width 23 height 12
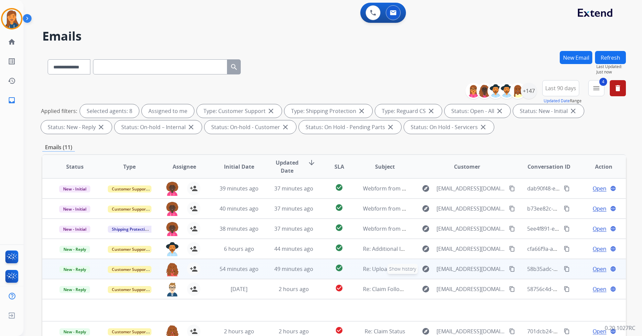
scroll to position [23, 0]
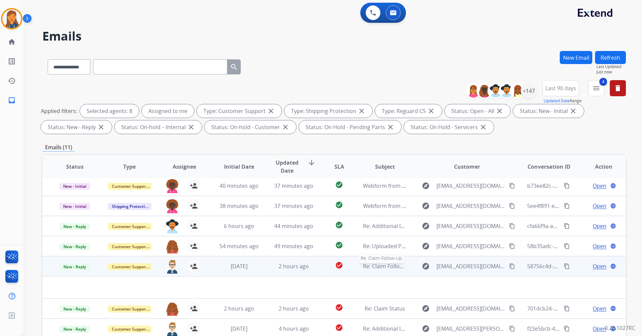
click at [380, 267] on span "Re: Claim Follow-Up" at bounding box center [388, 266] width 50 height 7
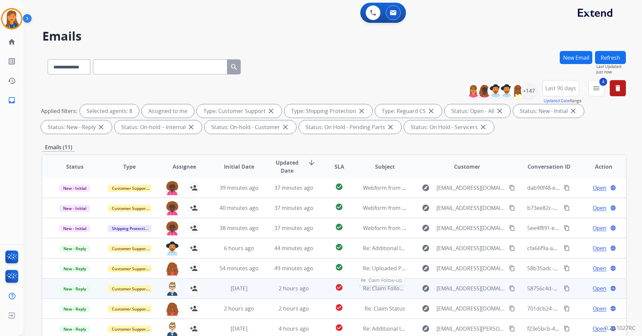
click at [380, 291] on span "Re: Claim Follow-Up" at bounding box center [388, 288] width 50 height 7
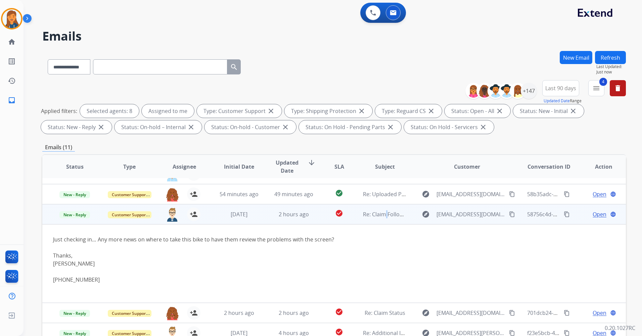
scroll to position [79, 0]
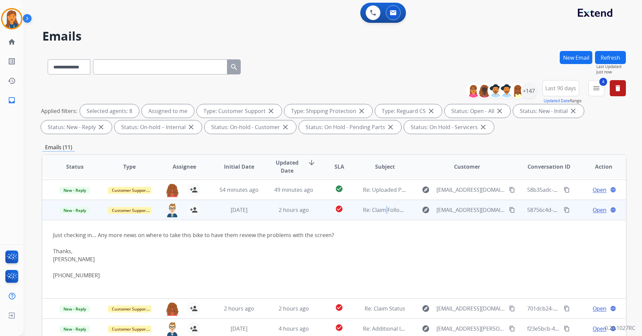
click at [509, 211] on mat-icon "content_copy" at bounding box center [512, 210] width 6 height 6
click at [392, 210] on span "Re: Claim Follow-Up" at bounding box center [388, 209] width 50 height 7
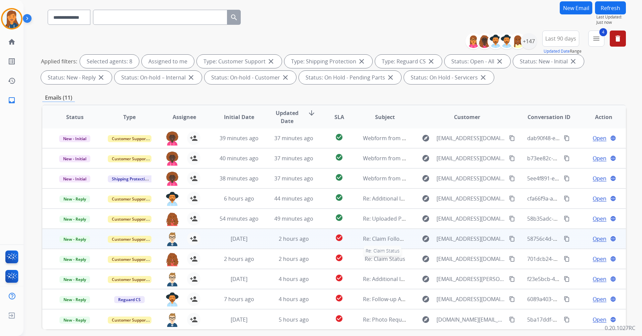
scroll to position [78, 0]
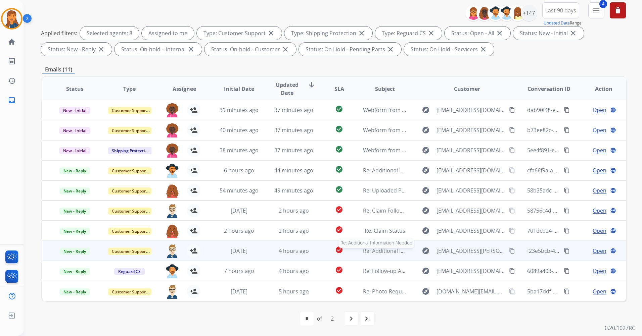
click at [375, 251] on span "Re: Additional Information Needed" at bounding box center [407, 250] width 88 height 7
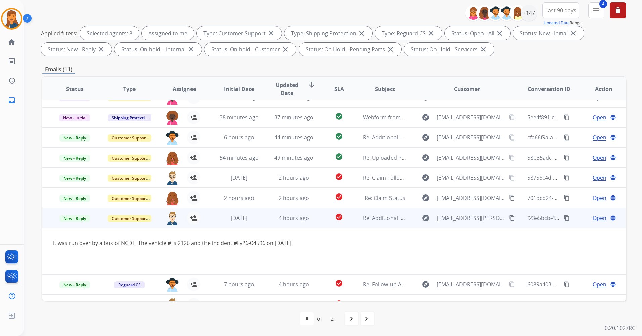
scroll to position [47, 0]
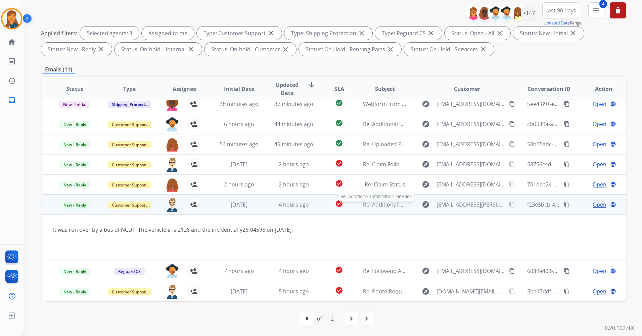
click at [382, 207] on span "Re: Additional Information Needed" at bounding box center [407, 204] width 88 height 7
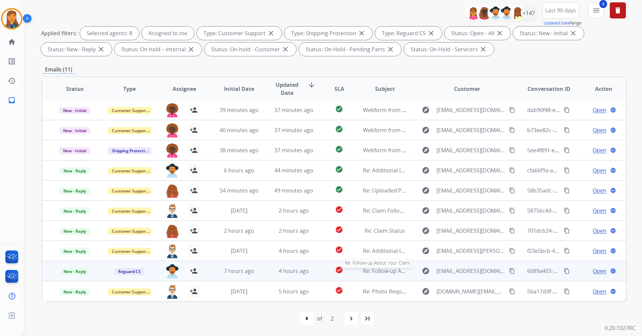
click at [382, 270] on span "Re: Follow-up About Your Claim" at bounding box center [402, 271] width 79 height 7
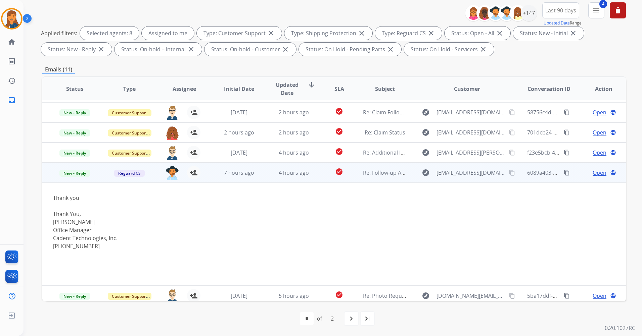
scroll to position [103, 0]
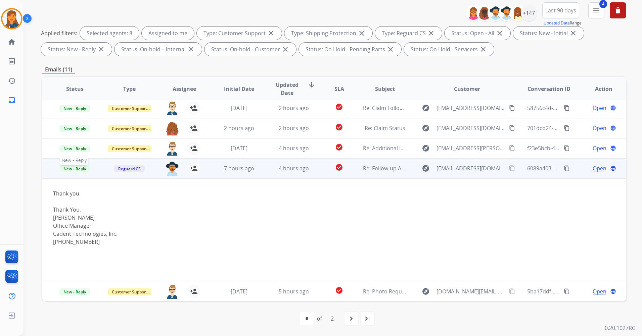
click at [73, 169] on span "New - Reply" at bounding box center [74, 169] width 31 height 7
drag, startPoint x: 73, startPoint y: 169, endPoint x: 68, endPoint y: 169, distance: 4.7
click at [68, 169] on span "New - Reply" at bounding box center [74, 169] width 31 height 7
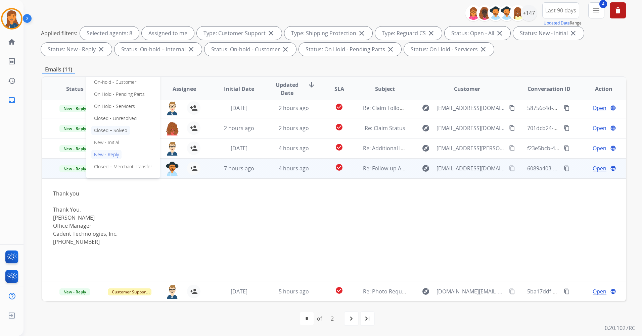
click at [106, 130] on p "Closed – Solved" at bounding box center [110, 130] width 39 height 9
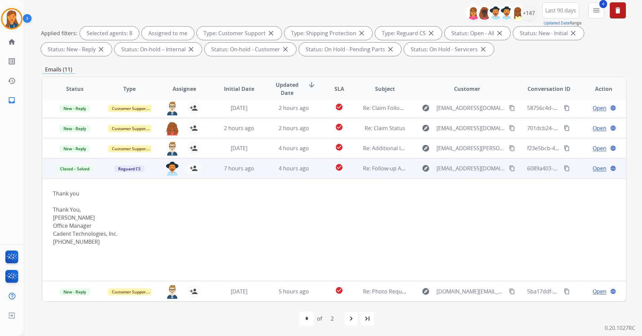
click at [593, 170] on span "Open" at bounding box center [600, 169] width 14 height 8
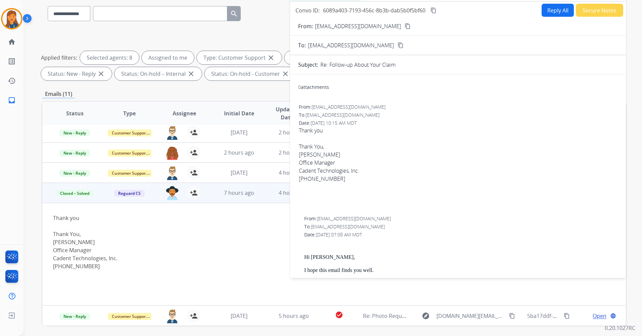
scroll to position [11, 0]
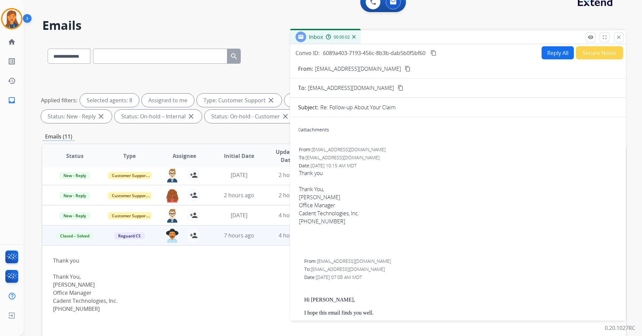
click at [588, 56] on button "Secure Notes" at bounding box center [599, 52] width 47 height 13
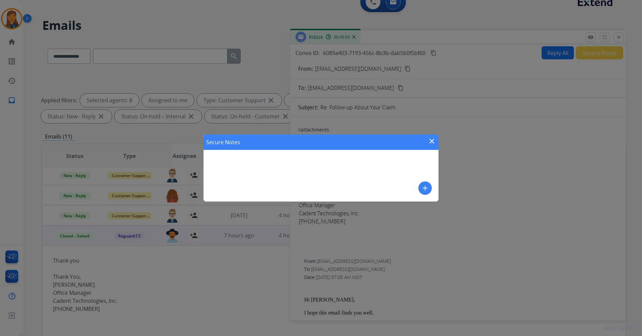
click at [423, 191] on mat-icon "add" at bounding box center [425, 188] width 8 height 8
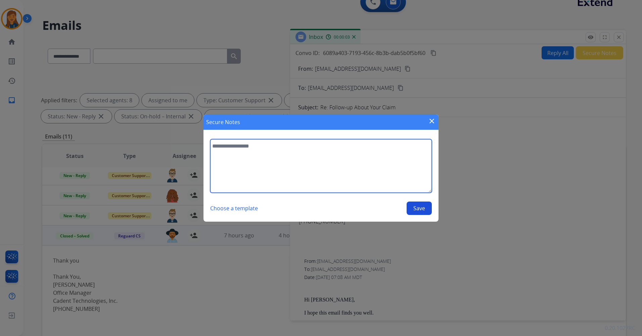
click at [336, 170] on textarea at bounding box center [321, 166] width 222 height 54
type textarea "**********"
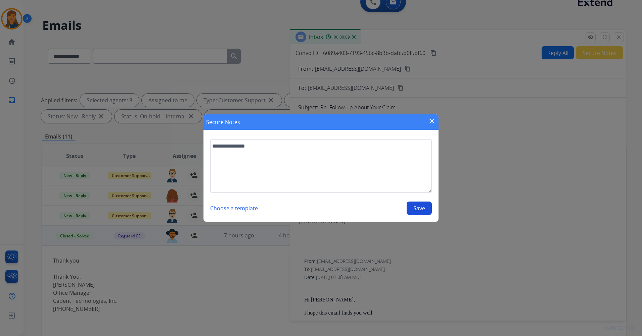
click at [418, 214] on button "Save" at bounding box center [419, 208] width 25 height 13
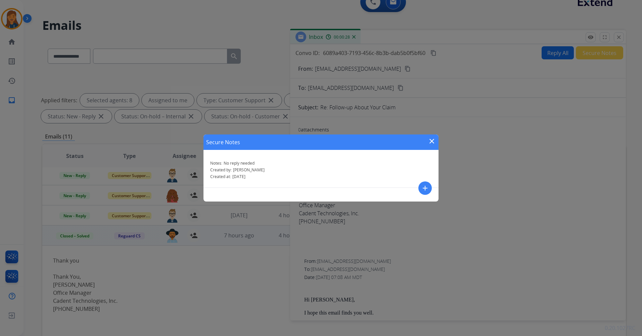
click at [433, 143] on mat-icon "close" at bounding box center [432, 141] width 8 height 8
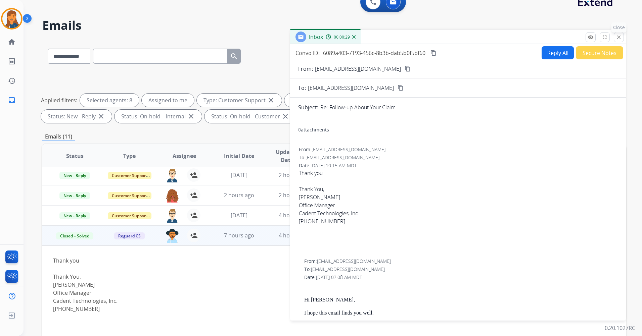
click at [619, 39] on mat-icon "close" at bounding box center [619, 37] width 6 height 6
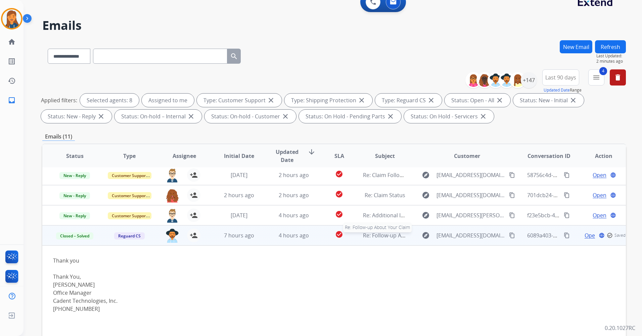
click at [393, 236] on span "Re: Follow-up About Your Claim" at bounding box center [402, 235] width 79 height 7
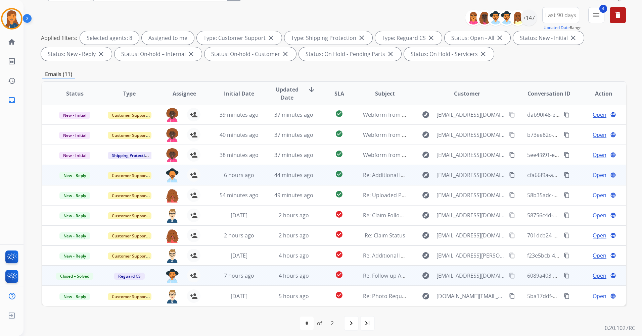
scroll to position [78, 0]
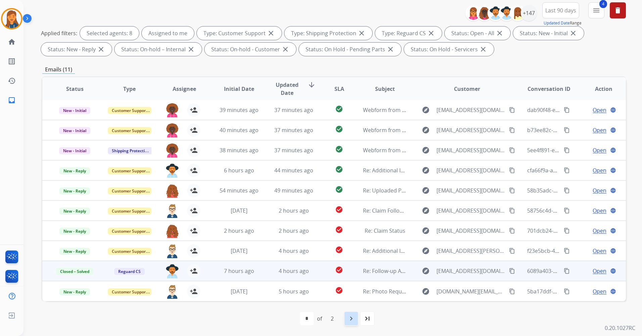
click at [347, 320] on div "navigate_next" at bounding box center [351, 319] width 15 height 15
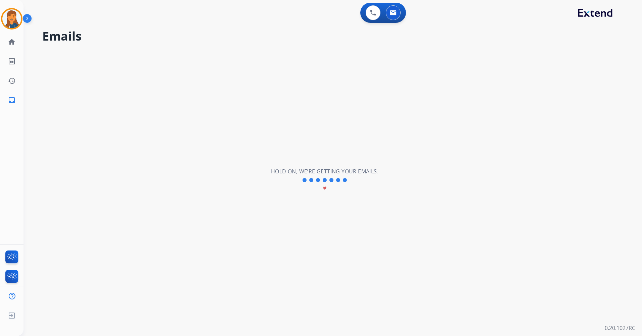
scroll to position [0, 0]
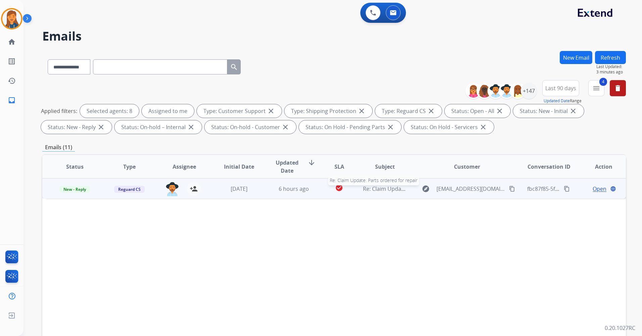
click at [382, 188] on span "Re: Claim Update: Parts ordered for repair" at bounding box center [416, 188] width 107 height 7
click at [509, 188] on mat-icon "content_copy" at bounding box center [512, 189] width 6 height 6
click at [564, 188] on mat-icon "content_copy" at bounding box center [567, 189] width 6 height 6
click at [594, 187] on span "Open" at bounding box center [600, 189] width 14 height 8
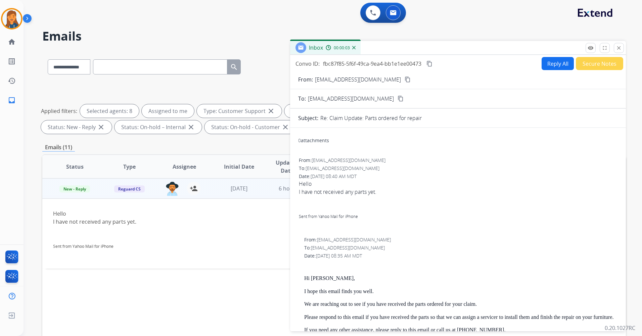
click at [545, 67] on button "Reply All" at bounding box center [558, 63] width 32 height 13
select select "**********"
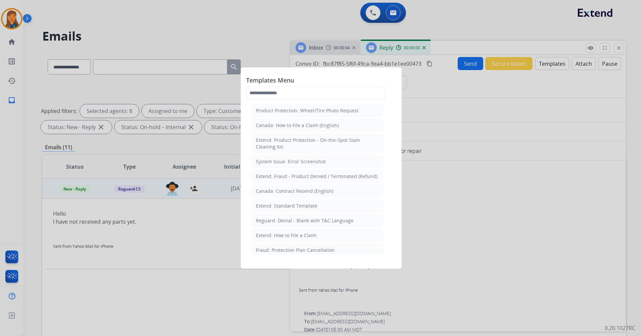
click at [546, 67] on div at bounding box center [321, 168] width 642 height 336
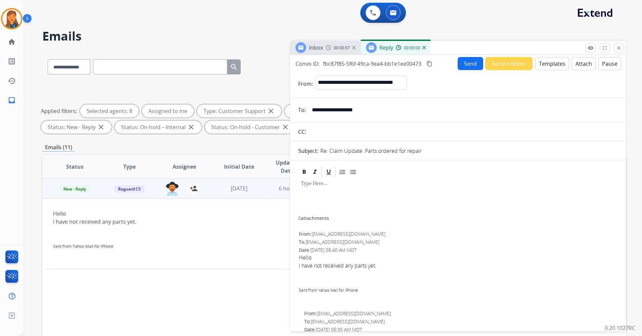
click at [540, 56] on div "**********" at bounding box center [458, 192] width 336 height 274
click at [541, 63] on button "Templates" at bounding box center [552, 63] width 34 height 13
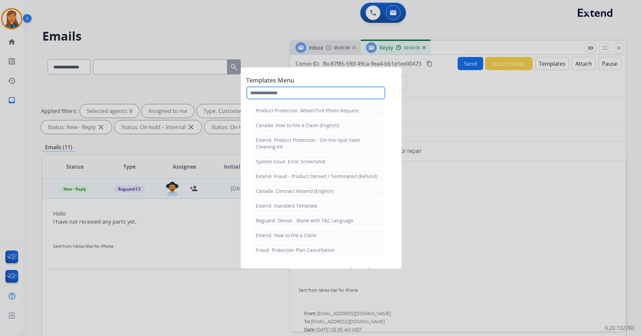
click at [297, 90] on input "text" at bounding box center [315, 92] width 139 height 13
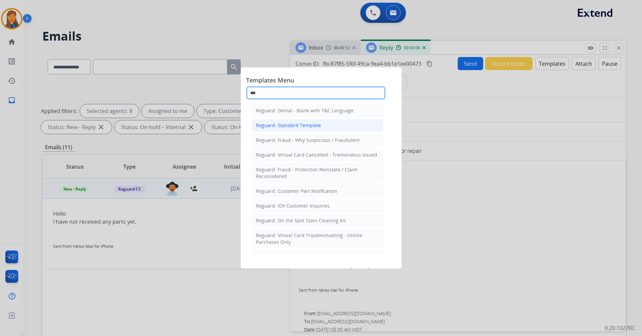
type input "***"
click at [280, 130] on li "Reguard: Standard Template" at bounding box center [317, 125] width 132 height 13
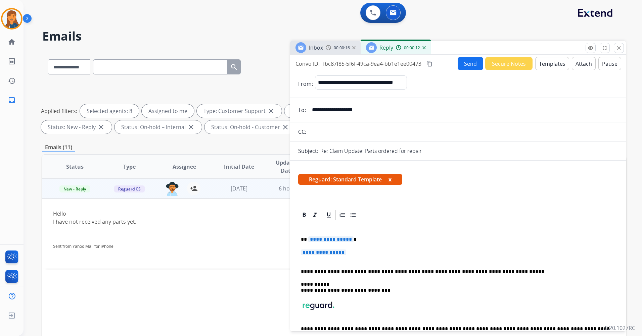
click at [315, 240] on span "**********" at bounding box center [330, 240] width 45 height 6
click at [314, 251] on span "**********" at bounding box center [323, 253] width 45 height 6
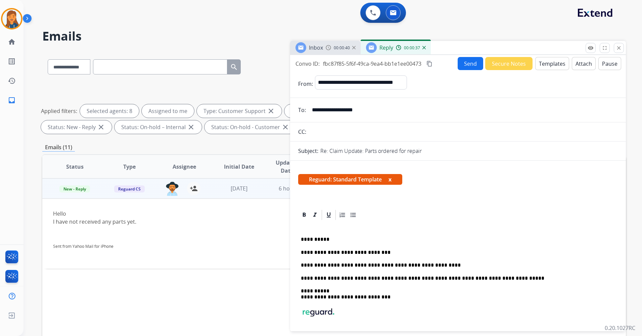
click at [380, 266] on p "**********" at bounding box center [455, 266] width 309 height 6
click at [429, 265] on p "**********" at bounding box center [455, 266] width 309 height 6
click at [610, 267] on div "**********" at bounding box center [458, 297] width 320 height 153
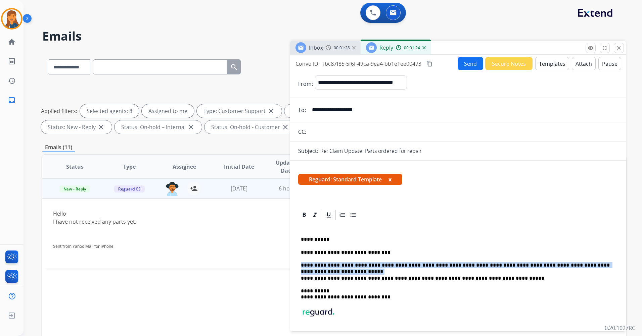
drag, startPoint x: 611, startPoint y: 266, endPoint x: 292, endPoint y: 261, distance: 318.7
copy div "**********"
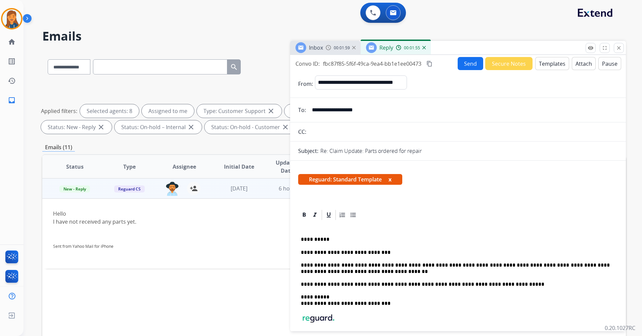
click at [462, 62] on button "Send" at bounding box center [471, 63] width 26 height 13
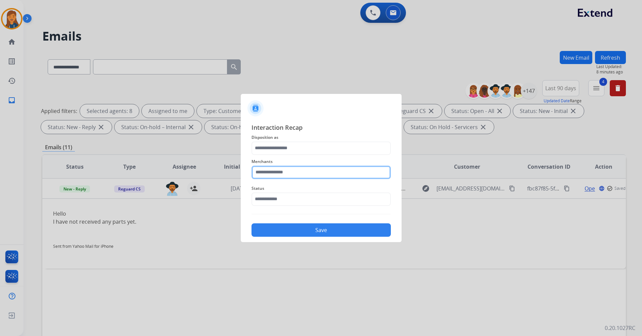
click at [272, 171] on input "text" at bounding box center [320, 172] width 139 height 13
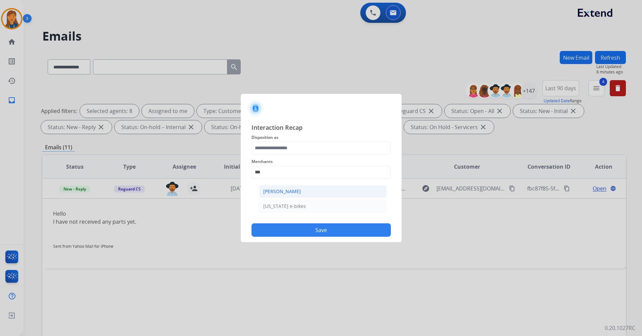
click at [275, 197] on li "[PERSON_NAME]" at bounding box center [323, 191] width 128 height 13
type input "**********"
drag, startPoint x: 279, startPoint y: 135, endPoint x: 275, endPoint y: 150, distance: 15.6
click at [279, 134] on span "Disposition as" at bounding box center [320, 138] width 139 height 8
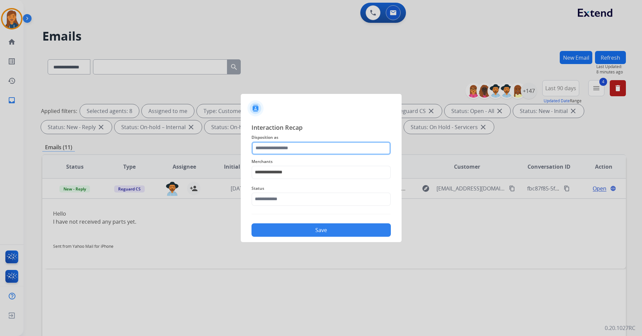
click at [275, 150] on input "text" at bounding box center [320, 148] width 139 height 13
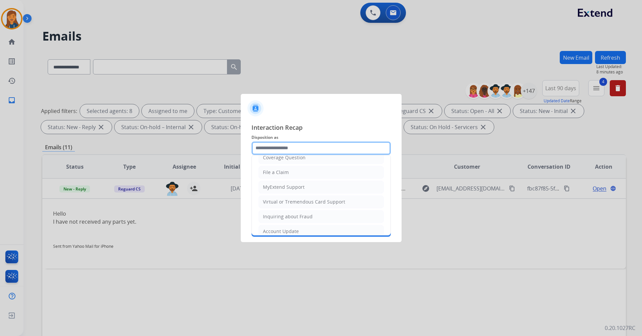
scroll to position [105, 0]
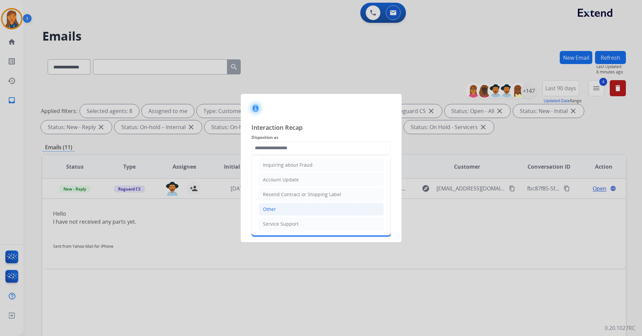
click at [268, 209] on div "Other" at bounding box center [269, 209] width 13 height 7
type input "*****"
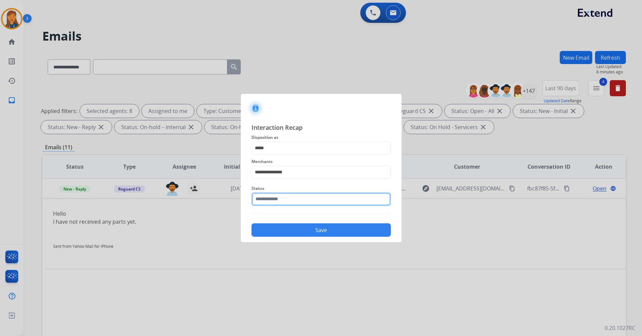
click at [268, 201] on input "text" at bounding box center [320, 199] width 139 height 13
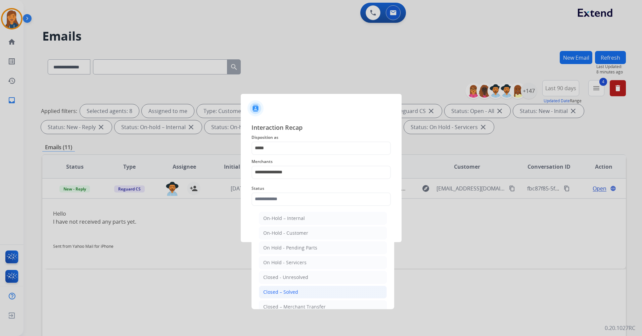
click at [271, 286] on li "Closed – Solved" at bounding box center [323, 292] width 128 height 13
type input "**********"
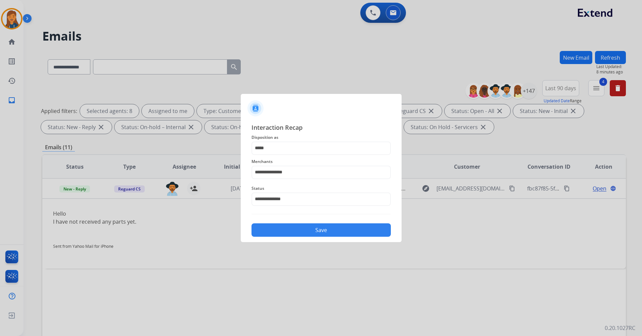
click at [270, 232] on button "Save" at bounding box center [320, 230] width 139 height 13
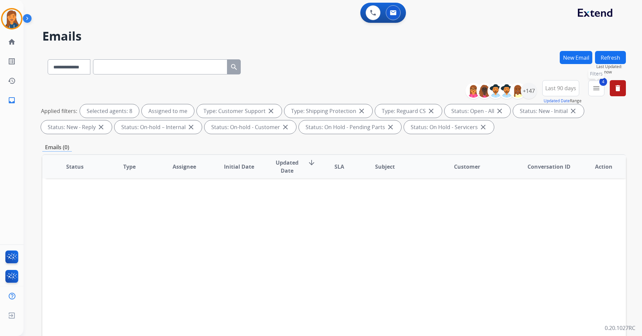
click at [596, 88] on mat-icon "menu" at bounding box center [596, 88] width 8 height 8
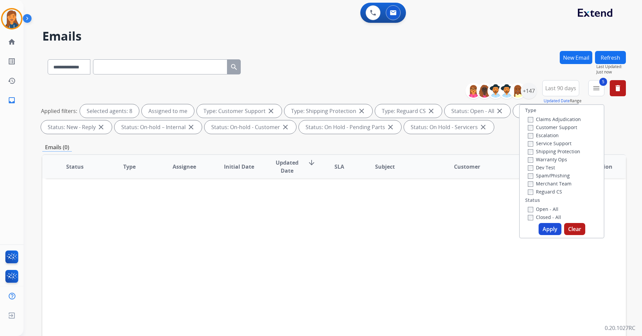
click at [543, 230] on button "Apply" at bounding box center [550, 229] width 23 height 12
select select "*"
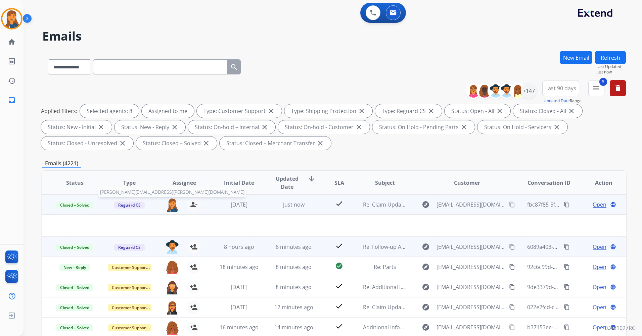
click at [171, 204] on img at bounding box center [172, 205] width 13 height 14
click at [172, 206] on img at bounding box center [172, 205] width 13 height 14
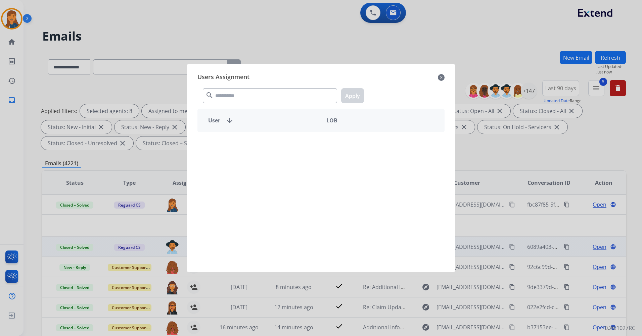
click at [238, 86] on div "search Apply" at bounding box center [320, 94] width 247 height 23
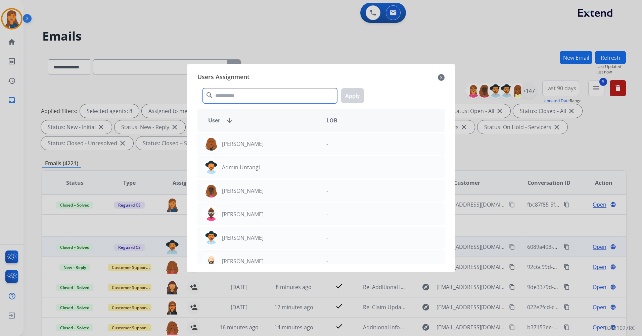
click at [238, 93] on input "text" at bounding box center [270, 95] width 134 height 15
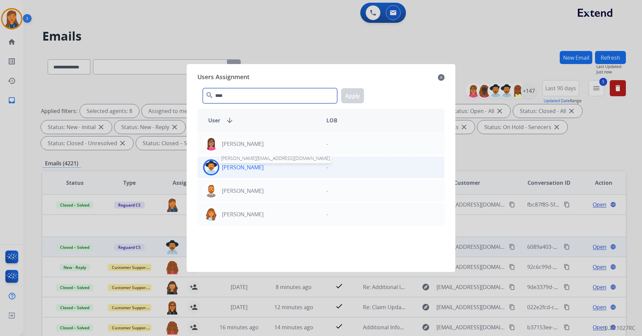
type input "****"
click at [230, 168] on p "[PERSON_NAME]" at bounding box center [243, 168] width 42 height 8
click at [358, 92] on button "Apply" at bounding box center [352, 95] width 23 height 15
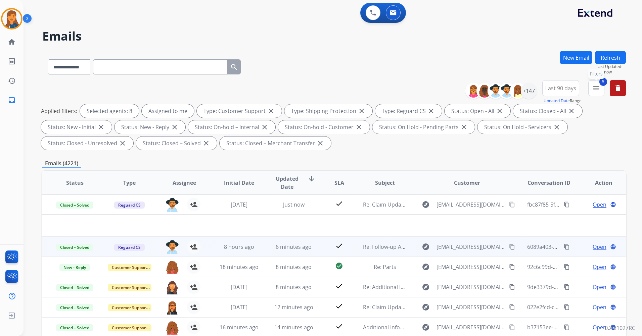
click at [600, 90] on button "5 menu Filters" at bounding box center [596, 88] width 16 height 16
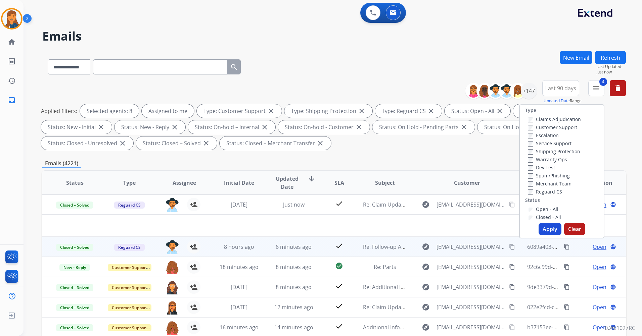
click at [559, 231] on div "Apply Clear" at bounding box center [562, 229] width 84 height 12
click at [549, 227] on button "Apply" at bounding box center [550, 229] width 23 height 12
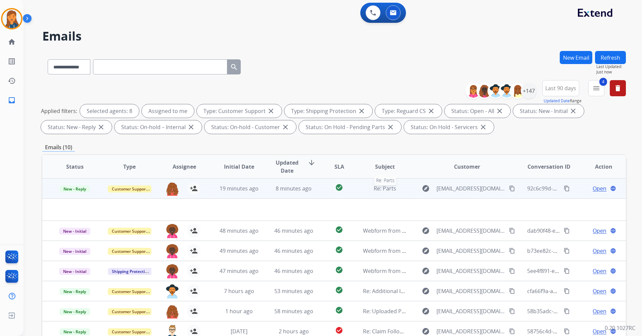
click at [384, 187] on span "Re: Parts" at bounding box center [385, 188] width 22 height 7
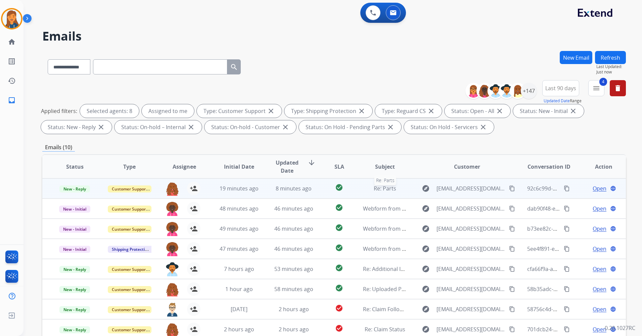
click at [385, 189] on span "Re: Parts" at bounding box center [385, 188] width 22 height 7
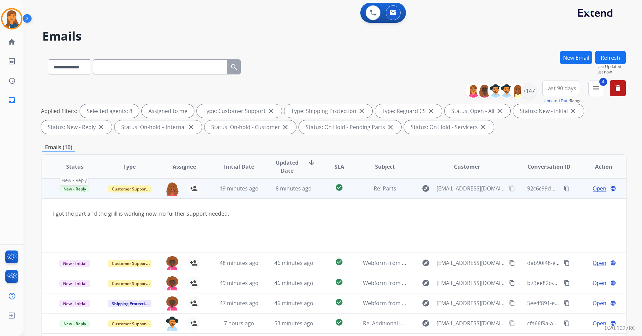
click at [69, 189] on span "New - Reply" at bounding box center [74, 189] width 31 height 7
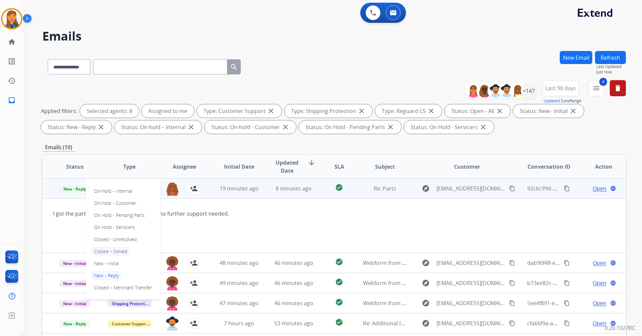
click at [109, 250] on p "Closed – Solved" at bounding box center [110, 251] width 39 height 9
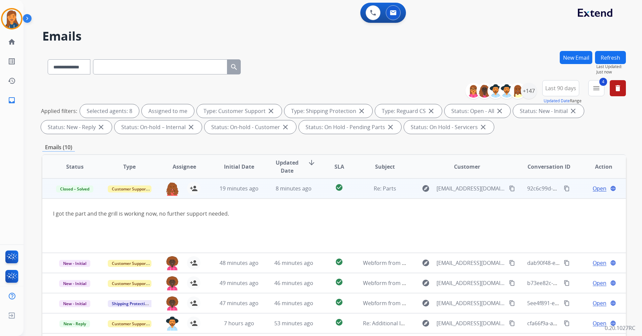
click at [598, 191] on span "Open" at bounding box center [600, 189] width 14 height 8
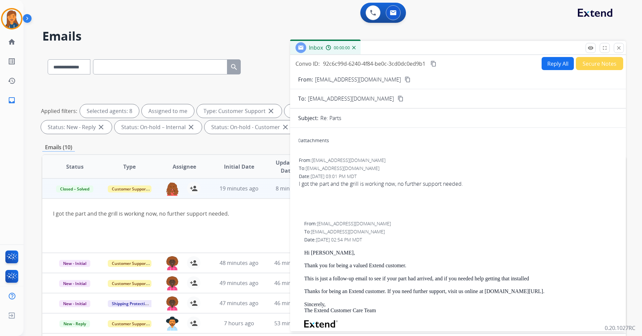
click at [587, 63] on button "Secure Notes" at bounding box center [599, 63] width 47 height 13
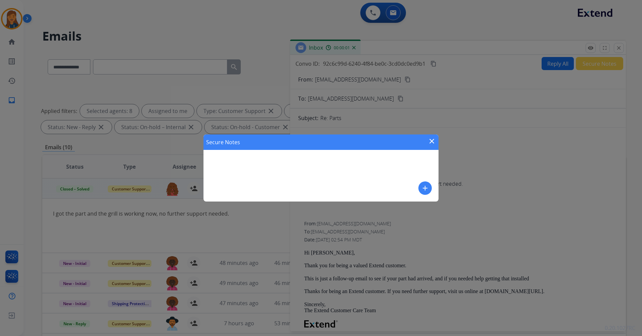
click at [425, 191] on mat-icon "add" at bounding box center [425, 188] width 8 height 8
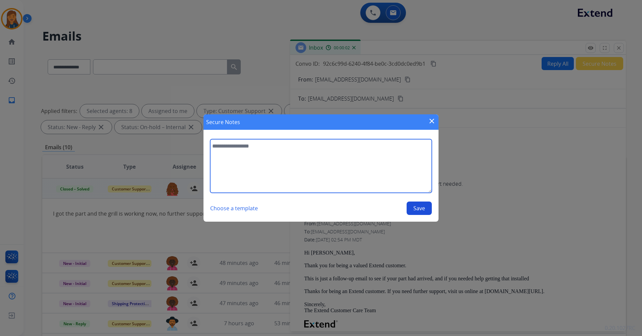
click at [267, 163] on textarea at bounding box center [321, 166] width 222 height 54
type textarea "**********"
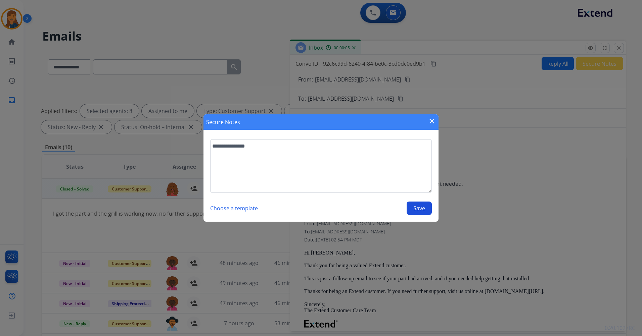
click at [422, 210] on button "Save" at bounding box center [419, 208] width 25 height 13
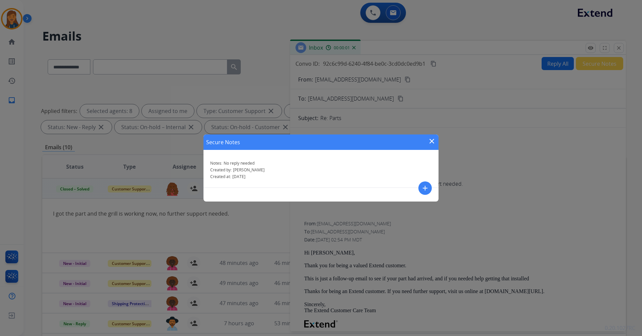
click at [432, 141] on mat-icon "close" at bounding box center [432, 141] width 8 height 8
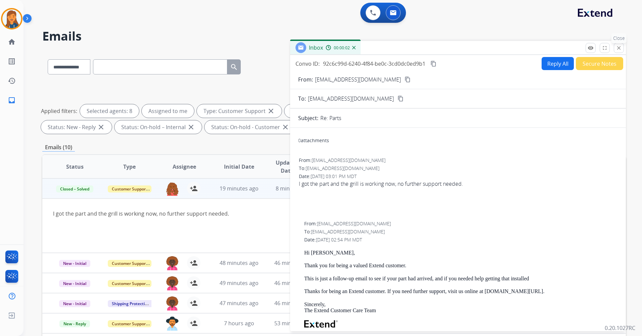
click at [618, 47] on mat-icon "close" at bounding box center [619, 48] width 6 height 6
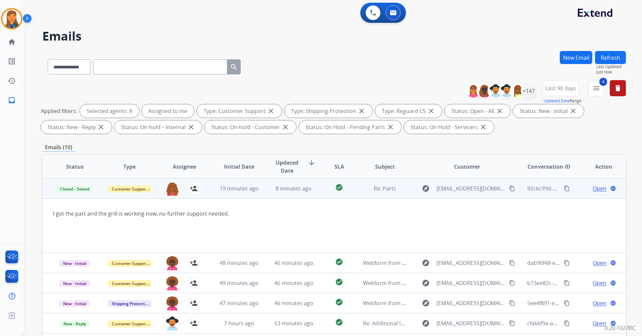
click at [509, 189] on mat-icon "content_copy" at bounding box center [512, 189] width 6 height 6
click at [564, 188] on mat-icon "content_copy" at bounding box center [567, 189] width 6 height 6
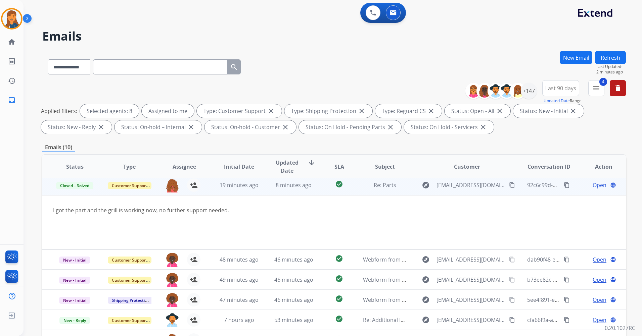
scroll to position [0, 0]
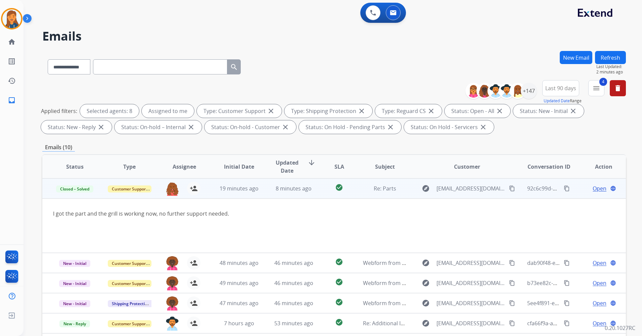
click at [601, 55] on button "Refresh" at bounding box center [610, 57] width 31 height 13
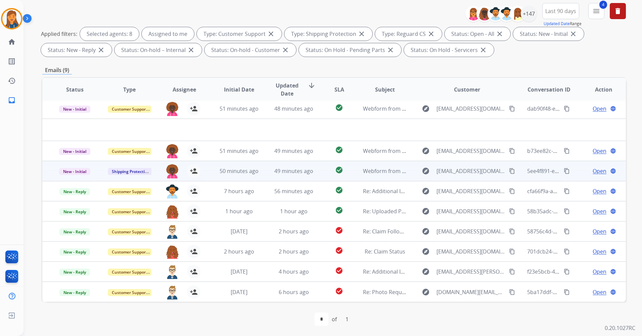
scroll to position [78, 0]
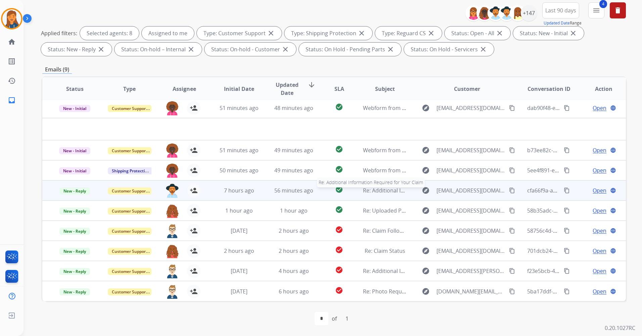
click at [389, 192] on span "Re: Additional Information Required for Your Claim" at bounding box center [427, 190] width 129 height 7
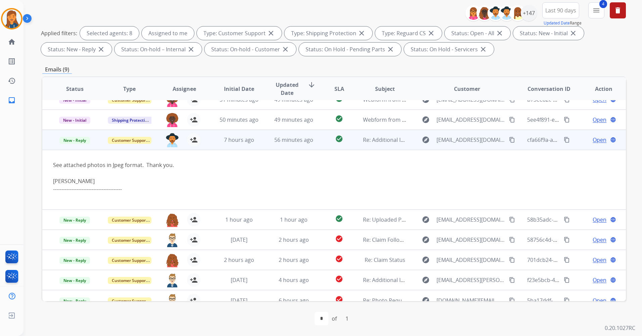
scroll to position [40, 0]
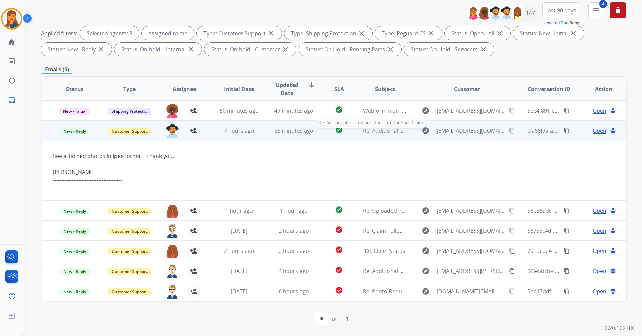
click at [372, 129] on span "Re: Additional Information Required for Your Claim" at bounding box center [427, 130] width 129 height 7
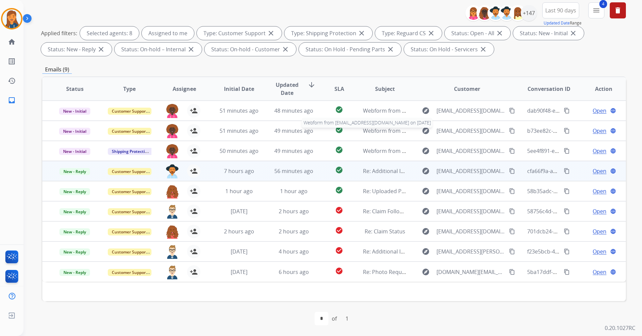
scroll to position [0, 0]
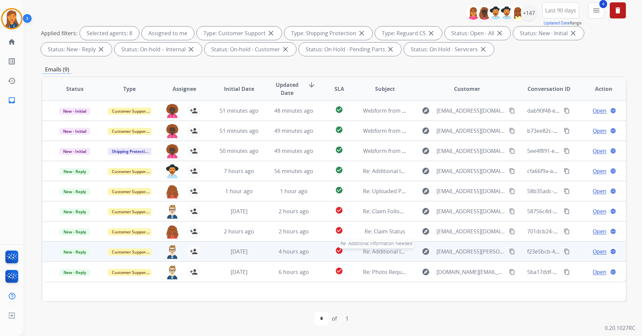
click at [386, 254] on span "Re: Additional Information Needed" at bounding box center [407, 251] width 88 height 7
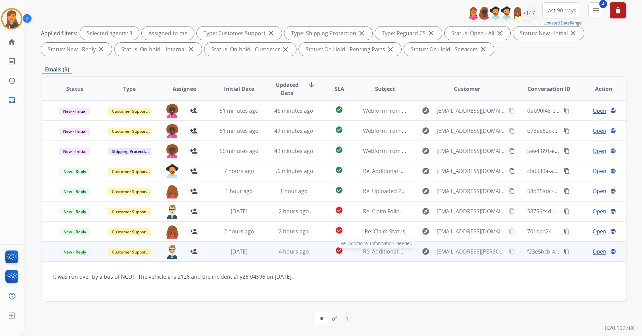
scroll to position [27, 0]
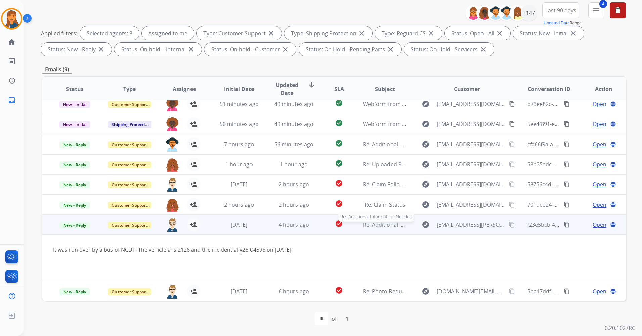
click at [391, 223] on span "Re: Additional Information Needed" at bounding box center [407, 224] width 88 height 7
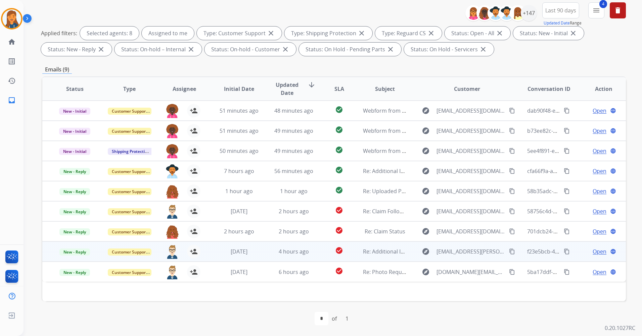
click at [391, 223] on td "Re: Claim Status" at bounding box center [379, 232] width 55 height 20
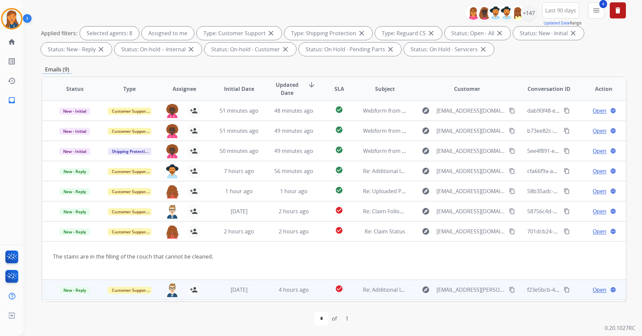
scroll to position [19, 0]
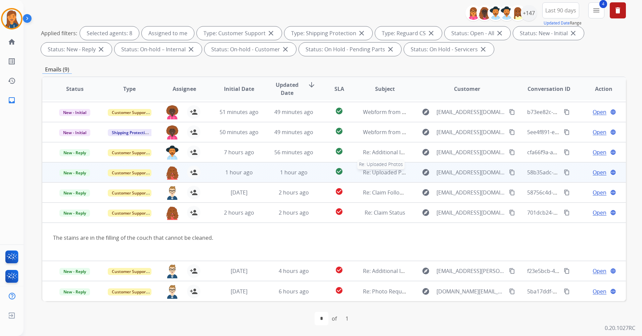
click at [384, 173] on span "Re: Uploaded Photos" at bounding box center [389, 172] width 53 height 7
click at [384, 173] on td "Re: Uploaded Photos Re: Uploaded Photos" at bounding box center [379, 173] width 55 height 20
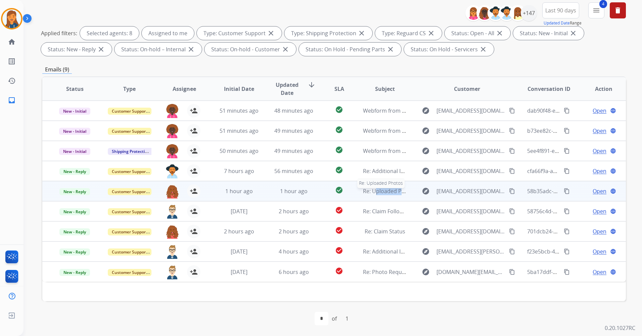
drag, startPoint x: 384, startPoint y: 173, endPoint x: 377, endPoint y: 194, distance: 22.7
click at [377, 194] on span "Re: Uploaded Photos" at bounding box center [389, 191] width 53 height 7
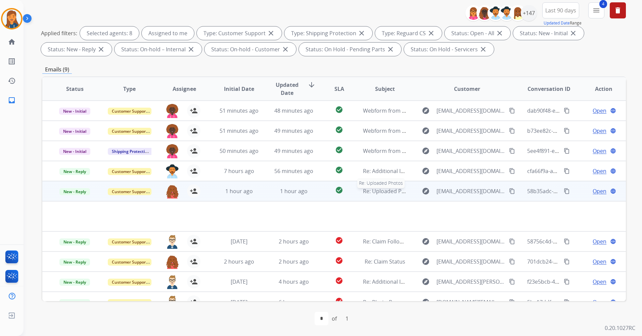
scroll to position [11, 0]
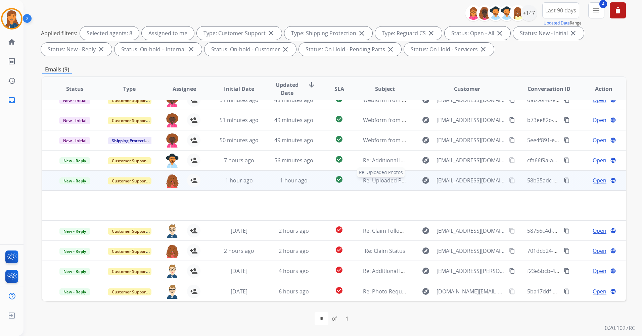
click at [377, 181] on span "Re: Uploaded Photos" at bounding box center [389, 180] width 53 height 7
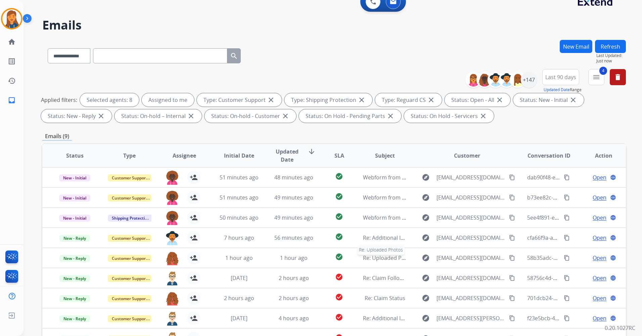
scroll to position [0, 0]
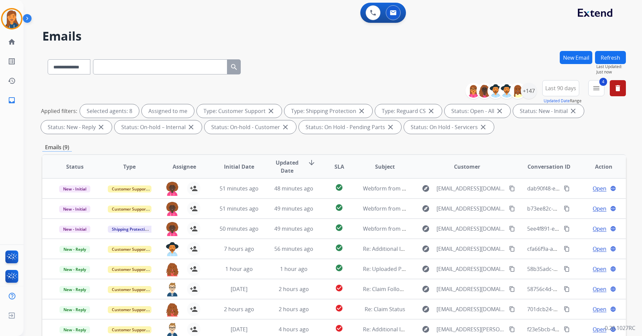
click at [624, 54] on button "Refresh" at bounding box center [610, 57] width 31 height 13
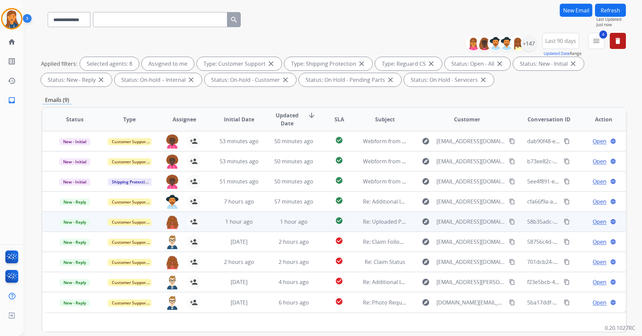
scroll to position [67, 0]
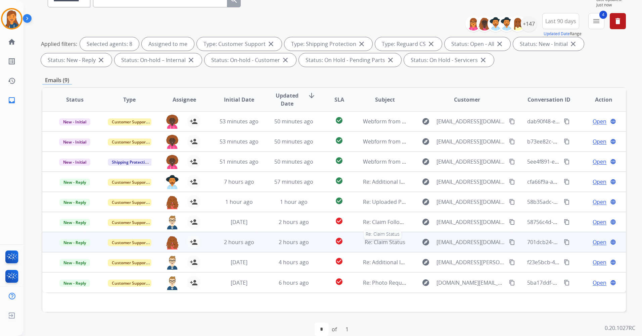
click at [389, 242] on span "Re: Claim Status" at bounding box center [385, 242] width 41 height 7
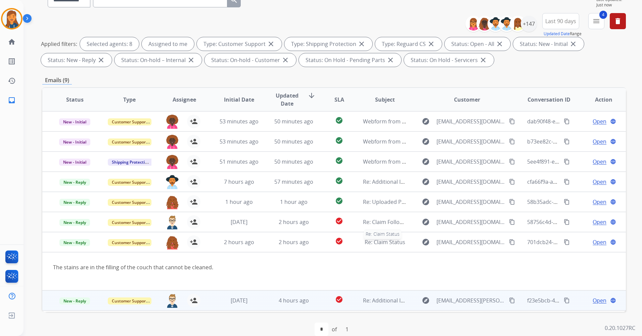
scroll to position [19, 0]
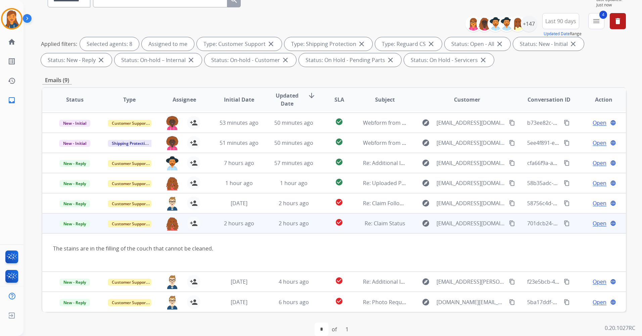
click at [509, 226] on mat-icon "content_copy" at bounding box center [512, 224] width 6 height 6
click at [593, 223] on span "Open" at bounding box center [600, 224] width 14 height 8
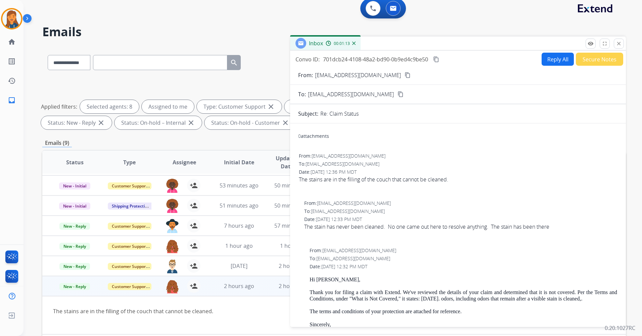
scroll to position [0, 0]
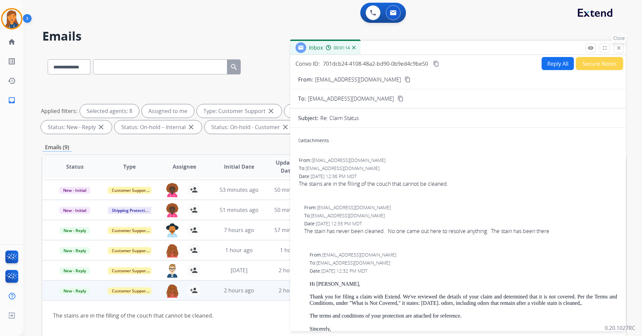
click at [620, 45] on mat-icon "close" at bounding box center [619, 48] width 6 height 6
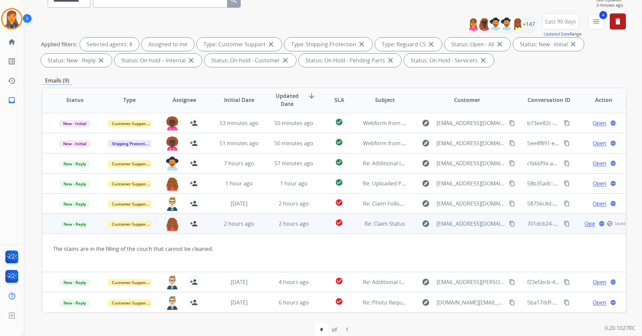
scroll to position [67, 0]
click at [385, 223] on span "Re: Claim Status" at bounding box center [385, 223] width 41 height 7
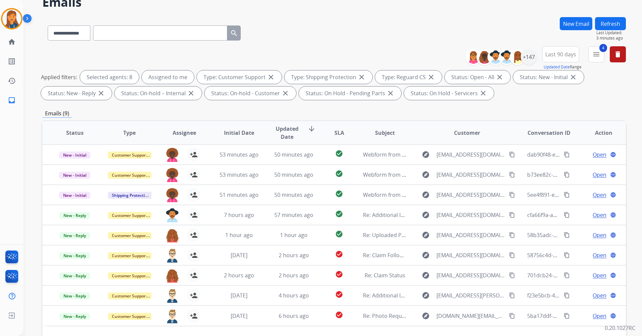
scroll to position [34, 0]
click at [603, 16] on div "**********" at bounding box center [325, 159] width 602 height 336
drag, startPoint x: 603, startPoint y: 16, endPoint x: 484, endPoint y: 5, distance: 120.4
click at [461, 17] on div "**********" at bounding box center [325, 159] width 602 height 336
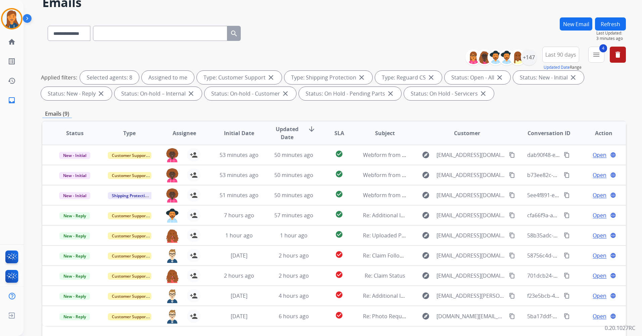
click at [616, 23] on button "Refresh" at bounding box center [610, 23] width 31 height 13
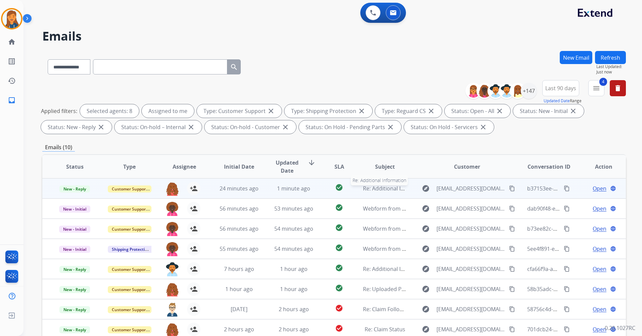
click at [376, 191] on span "Re: Additional Information" at bounding box center [396, 188] width 66 height 7
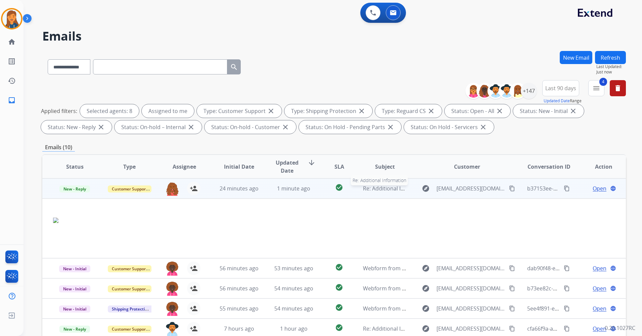
click at [370, 188] on span "Re: Additional Information" at bounding box center [396, 188] width 66 height 7
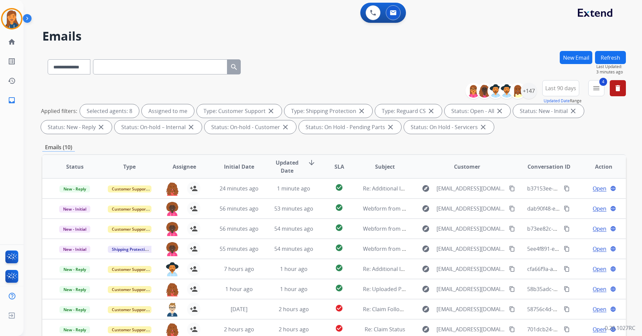
click at [608, 58] on button "Refresh" at bounding box center [610, 57] width 31 height 13
click at [602, 59] on button "Refresh" at bounding box center [610, 57] width 31 height 13
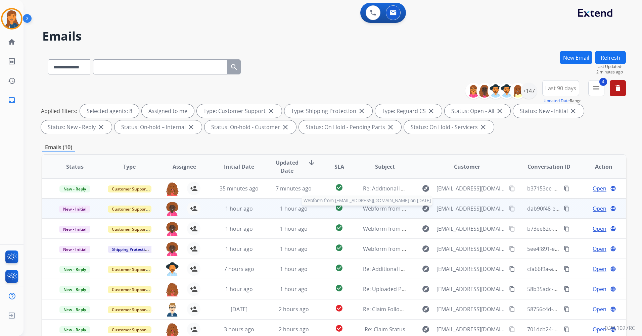
click at [385, 207] on span "Webform from [EMAIL_ADDRESS][DOMAIN_NAME] on [DATE]" at bounding box center [439, 208] width 152 height 7
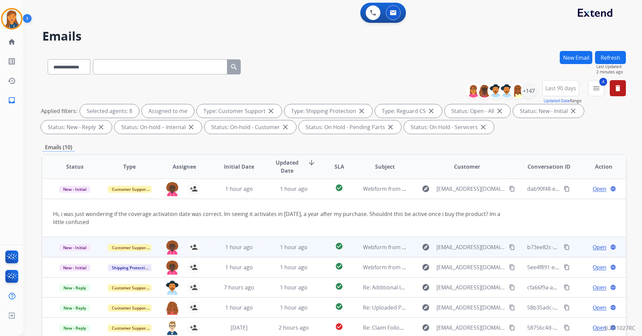
scroll to position [20, 0]
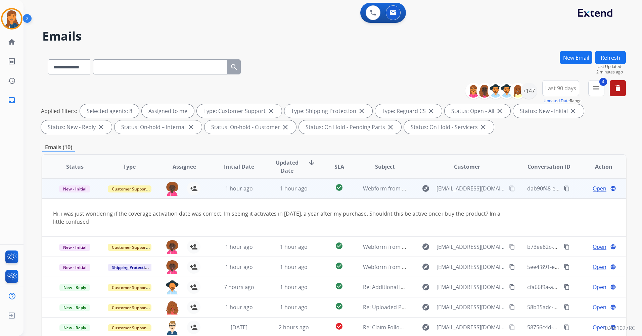
click at [509, 188] on mat-icon "content_copy" at bounding box center [512, 189] width 6 height 6
click at [594, 186] on span "Open" at bounding box center [600, 189] width 14 height 8
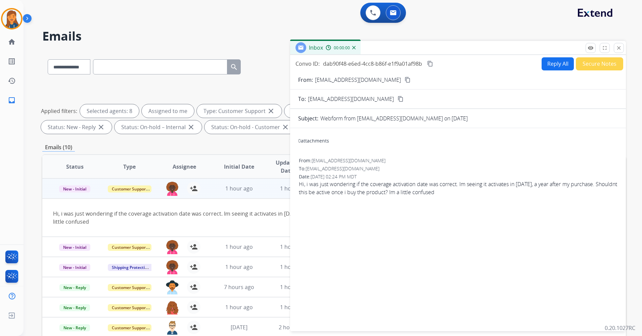
click at [560, 62] on button "Reply All" at bounding box center [558, 63] width 32 height 13
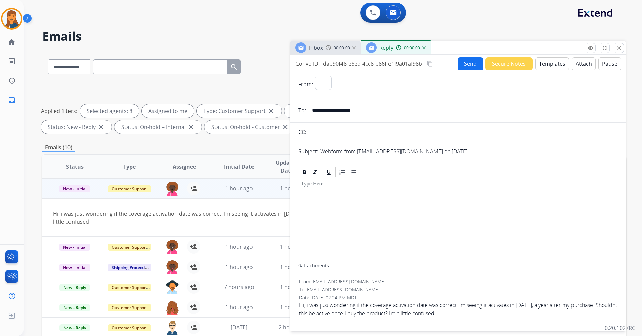
select select "**********"
click at [557, 63] on button "Templates" at bounding box center [552, 63] width 34 height 13
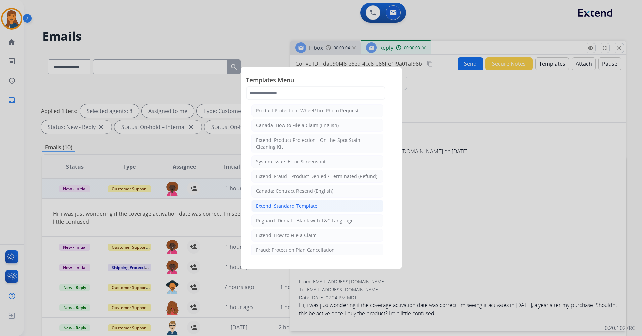
click at [275, 205] on div "Extend: Standard Template" at bounding box center [286, 206] width 61 height 7
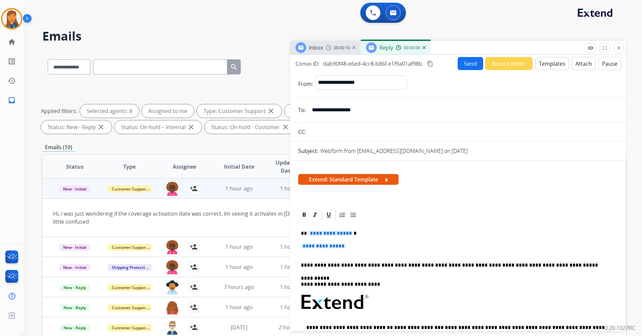
click at [325, 234] on span "**********" at bounding box center [330, 234] width 45 height 6
click at [328, 242] on div "**********" at bounding box center [458, 320] width 320 height 199
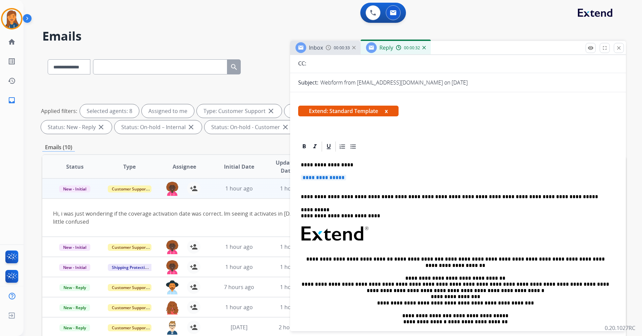
scroll to position [156, 0]
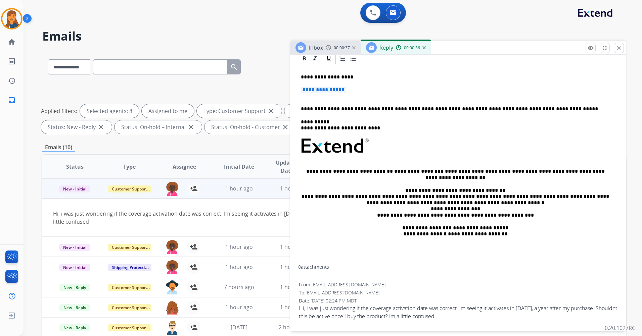
click at [313, 89] on span "**********" at bounding box center [323, 90] width 45 height 6
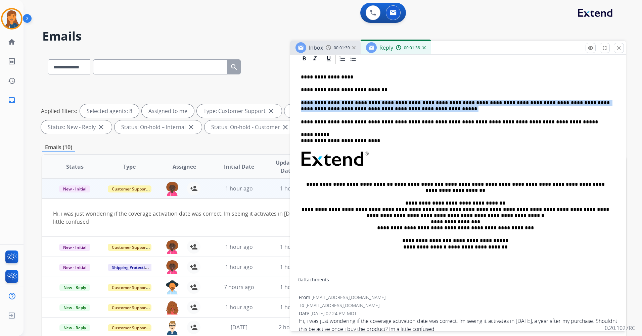
drag, startPoint x: 380, startPoint y: 110, endPoint x: 297, endPoint y: 100, distance: 83.9
click at [297, 100] on div "**********" at bounding box center [458, 196] width 336 height 287
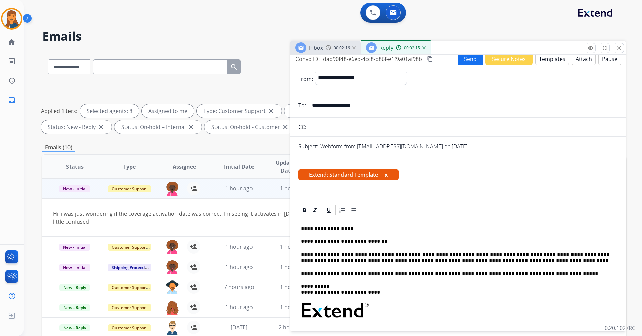
scroll to position [0, 0]
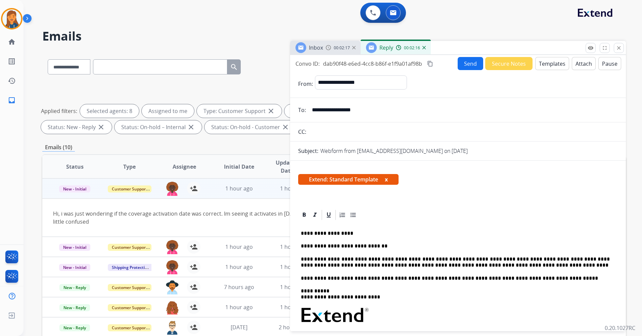
click at [431, 62] on mat-icon "content_copy" at bounding box center [430, 64] width 6 height 6
click at [463, 68] on button "Send" at bounding box center [471, 63] width 26 height 13
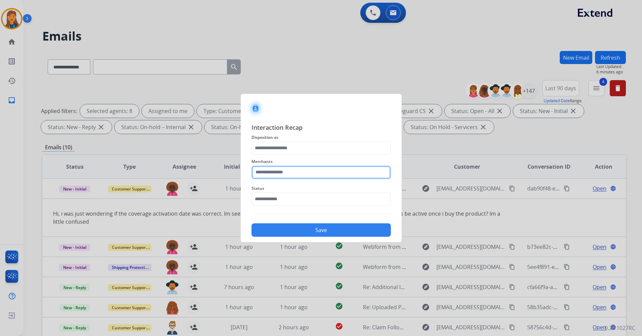
click at [305, 175] on input "text" at bounding box center [320, 172] width 139 height 13
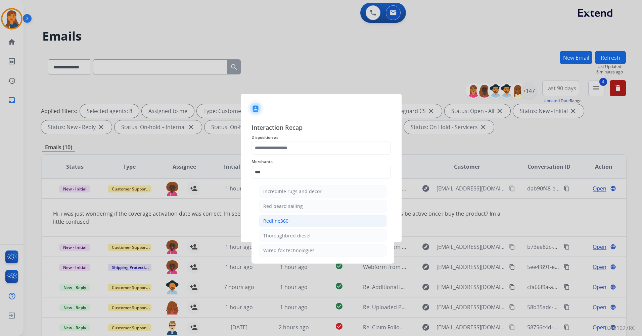
click at [277, 219] on div "Redline360" at bounding box center [275, 221] width 25 height 7
type input "**********"
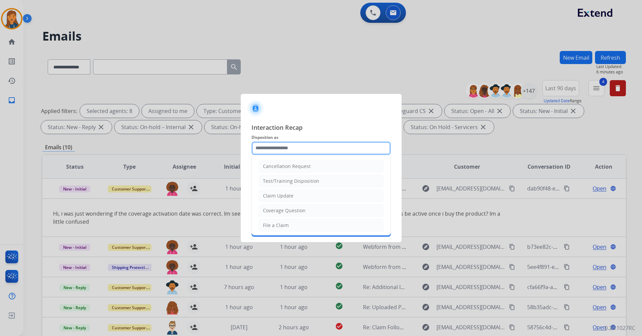
click at [279, 150] on input "text" at bounding box center [320, 148] width 139 height 13
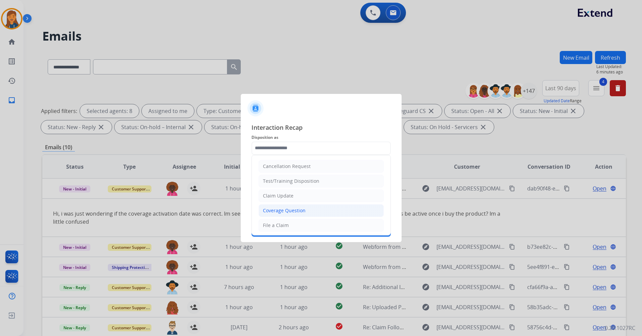
click at [278, 205] on li "Coverage Question" at bounding box center [321, 210] width 125 height 13
type input "**********"
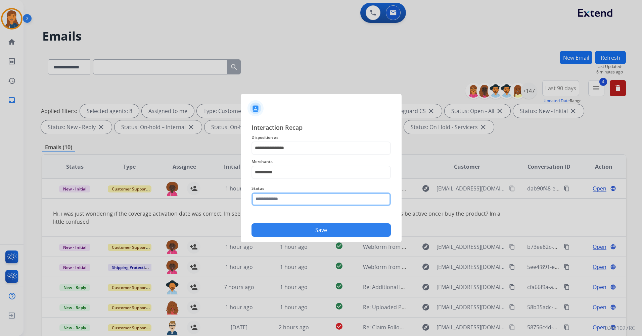
click at [278, 193] on input "text" at bounding box center [320, 199] width 139 height 13
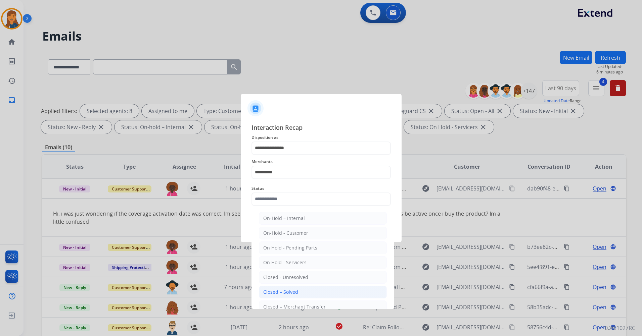
click at [282, 292] on div "Closed – Solved" at bounding box center [280, 292] width 35 height 7
type input "**********"
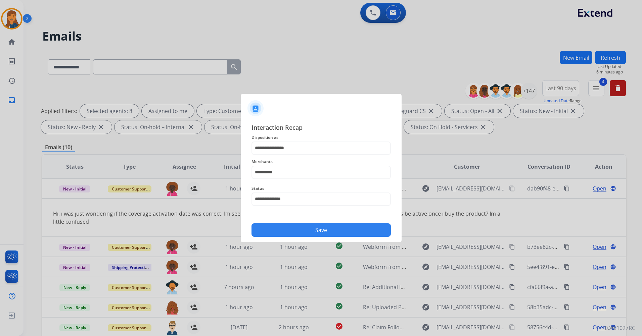
click at [264, 229] on button "Save" at bounding box center [320, 230] width 139 height 13
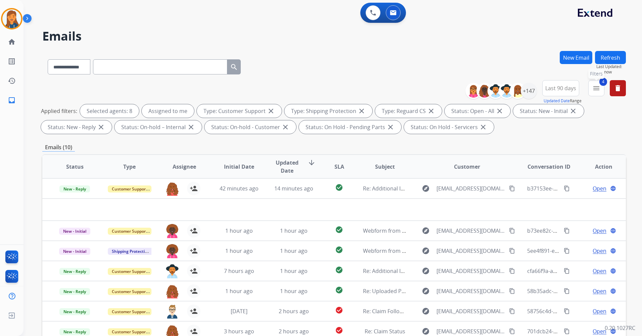
click at [593, 91] on mat-icon "menu" at bounding box center [596, 88] width 8 height 8
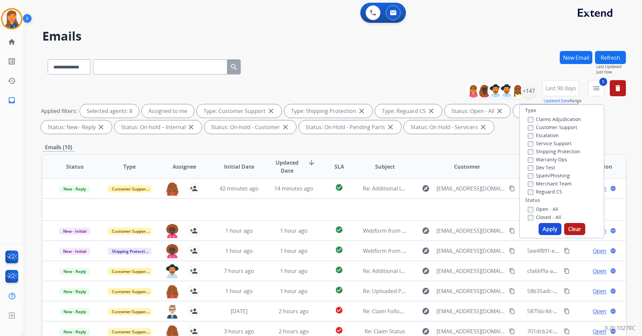
click at [545, 231] on button "Apply" at bounding box center [550, 229] width 23 height 12
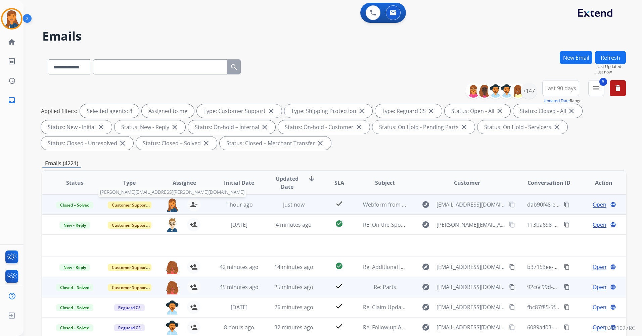
click at [169, 204] on img at bounding box center [172, 205] width 13 height 14
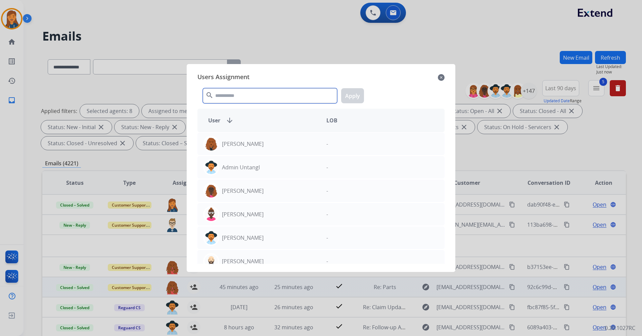
click at [226, 97] on input "text" at bounding box center [270, 95] width 134 height 15
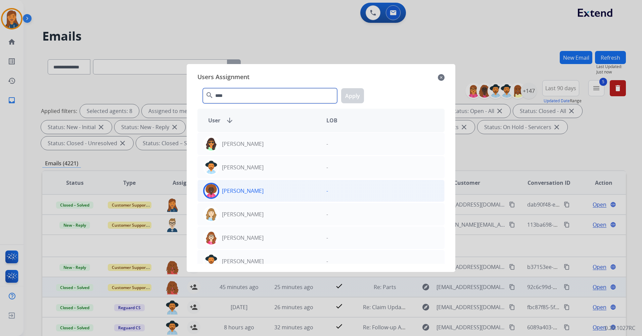
type input "****"
click at [223, 195] on div "[PERSON_NAME]" at bounding box center [259, 191] width 123 height 16
click at [349, 103] on div "**** search Apply" at bounding box center [320, 94] width 247 height 23
click at [344, 92] on button "Apply" at bounding box center [352, 95] width 23 height 15
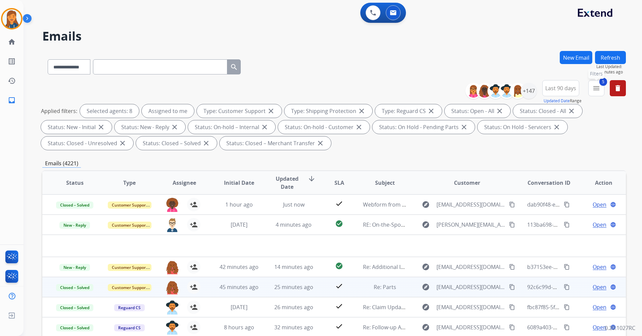
click at [593, 85] on mat-icon "menu" at bounding box center [596, 88] width 8 height 8
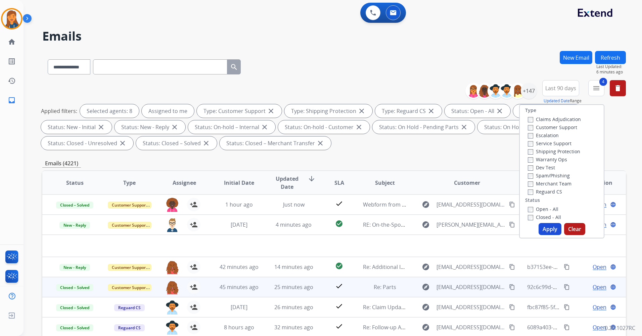
click at [547, 231] on button "Apply" at bounding box center [550, 229] width 23 height 12
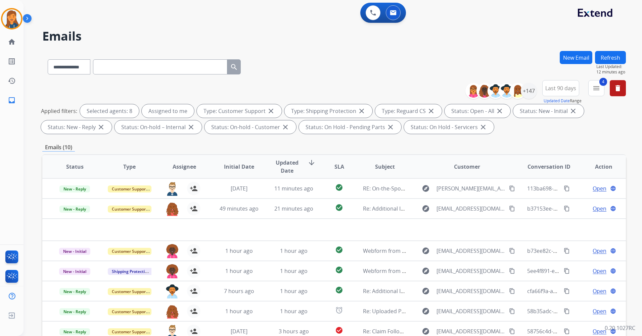
click at [616, 58] on button "Refresh" at bounding box center [610, 57] width 31 height 13
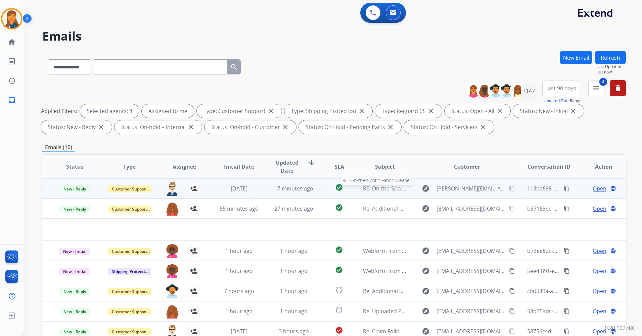
click at [377, 188] on span "RE: On-the-Spot™ Fabric Cleaner" at bounding box center [404, 188] width 82 height 7
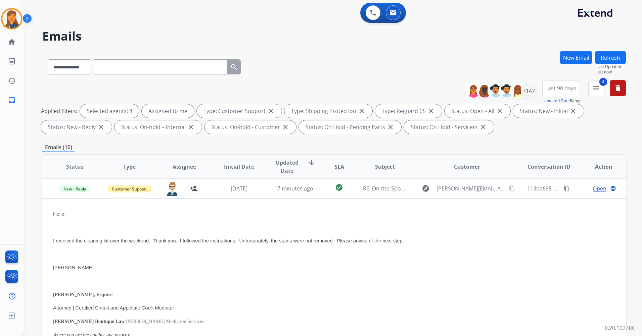
click at [623, 56] on button "Refresh" at bounding box center [610, 57] width 31 height 13
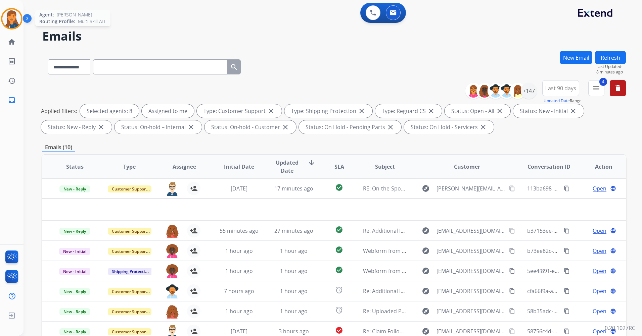
click at [21, 20] on div at bounding box center [11, 18] width 21 height 21
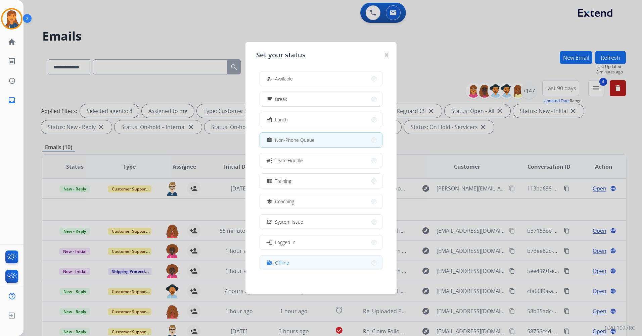
click at [296, 267] on button "work_off Offline" at bounding box center [321, 263] width 122 height 14
